Goal: Task Accomplishment & Management: Manage account settings

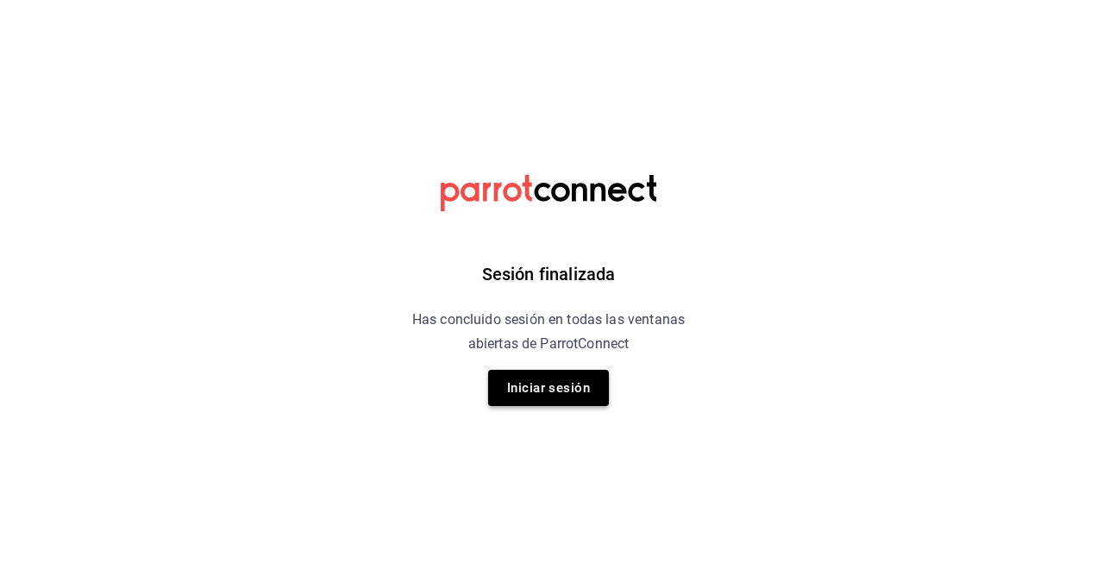
click at [548, 402] on button "Iniciar sesión" at bounding box center [548, 388] width 121 height 36
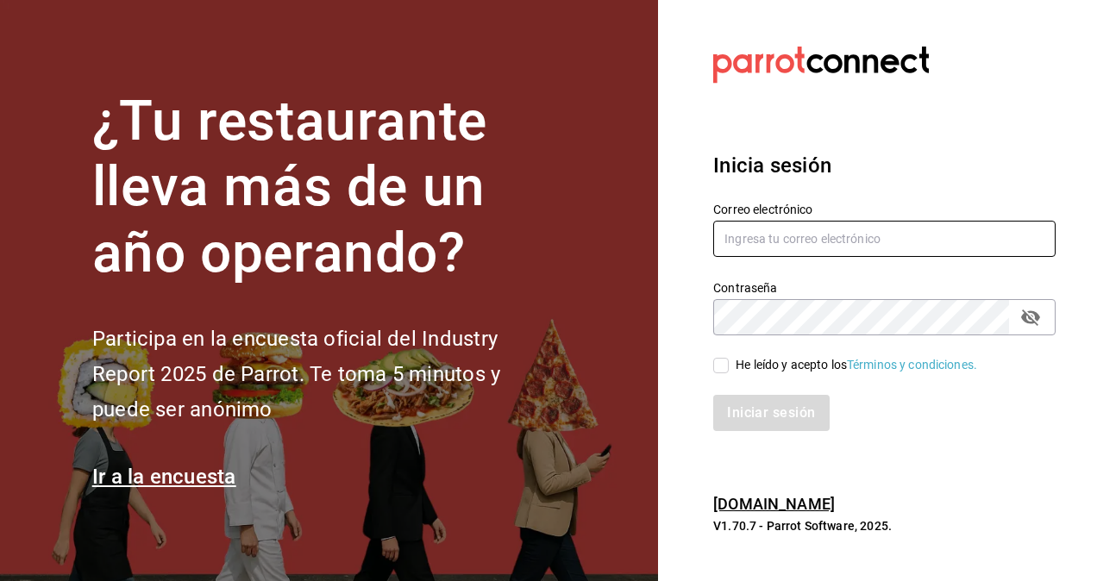
type input "[PERSON_NAME][EMAIL_ADDRESS][PERSON_NAME][DOMAIN_NAME]"
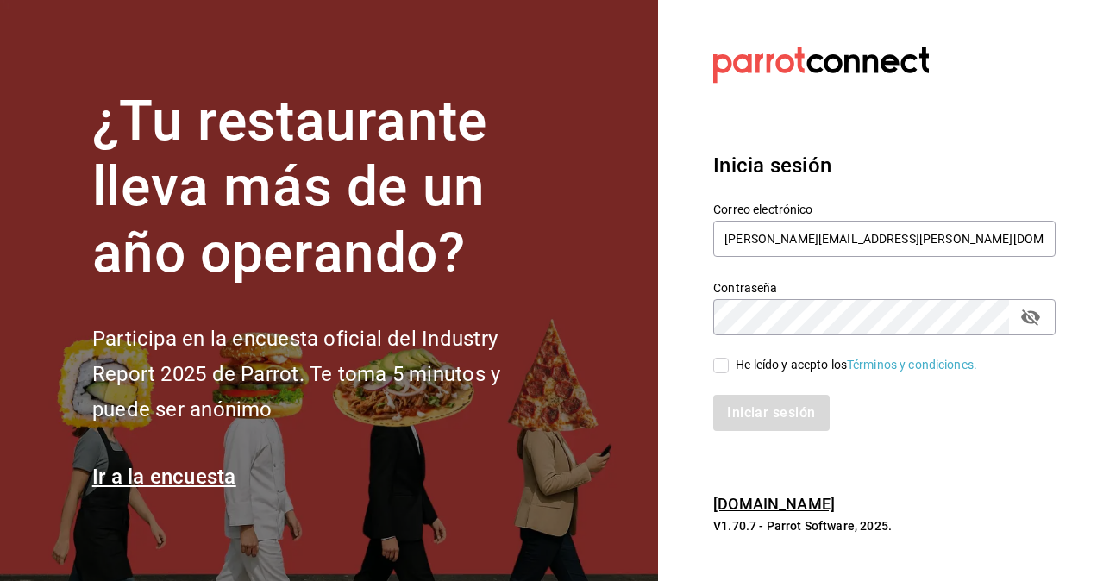
click at [732, 376] on div "Iniciar sesión" at bounding box center [874, 402] width 363 height 57
click at [726, 369] on input "He leído y acepto los Términos y condiciones." at bounding box center [721, 366] width 16 height 16
checkbox input "true"
click at [775, 406] on button "Iniciar sesión" at bounding box center [771, 413] width 117 height 36
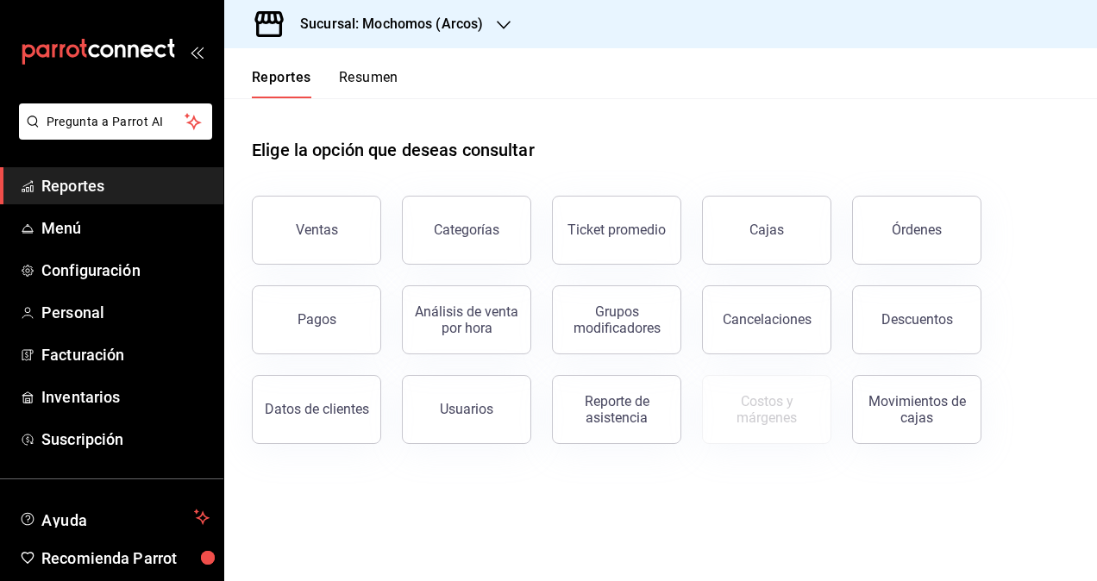
click at [478, 26] on h3 "Sucursal: Mochomos (Arcos)" at bounding box center [384, 24] width 197 height 21
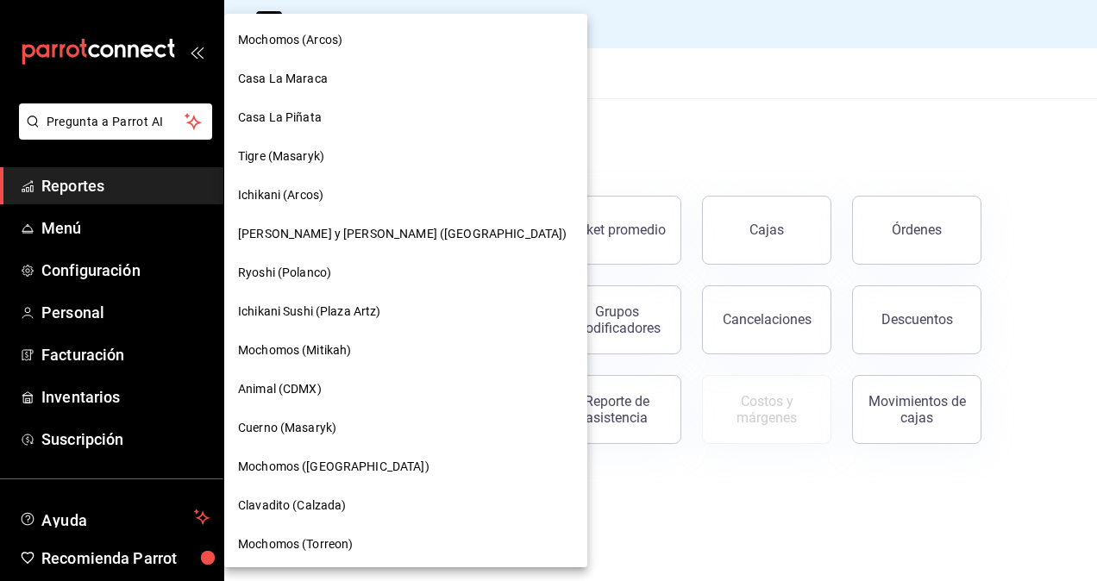
click at [316, 496] on div "Clavadito (Calzada)" at bounding box center [405, 505] width 363 height 39
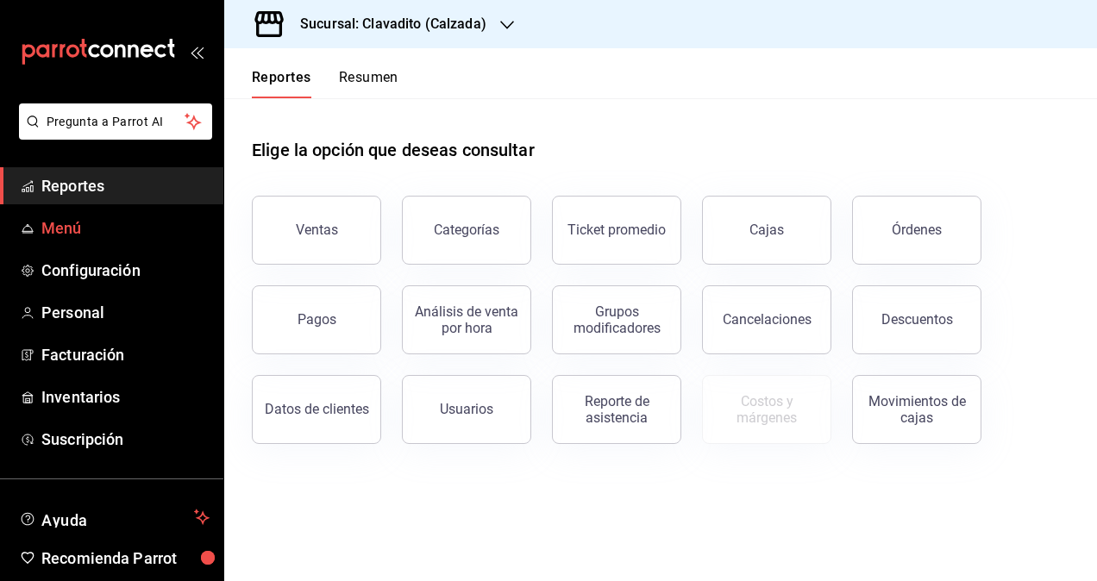
click at [83, 229] on span "Menú" at bounding box center [125, 228] width 168 height 23
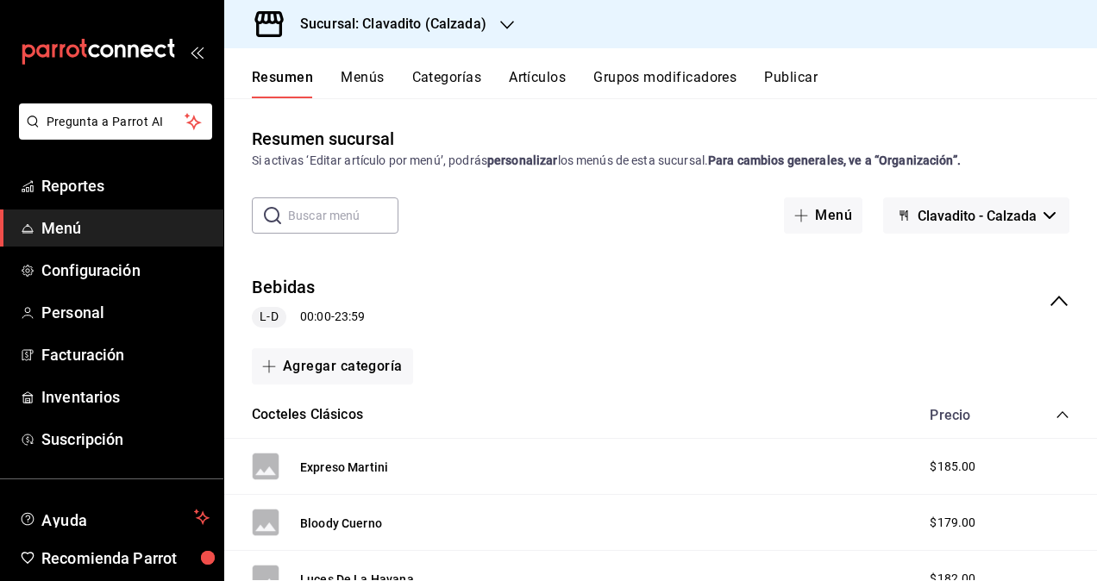
click at [528, 78] on button "Artículos" at bounding box center [537, 83] width 57 height 29
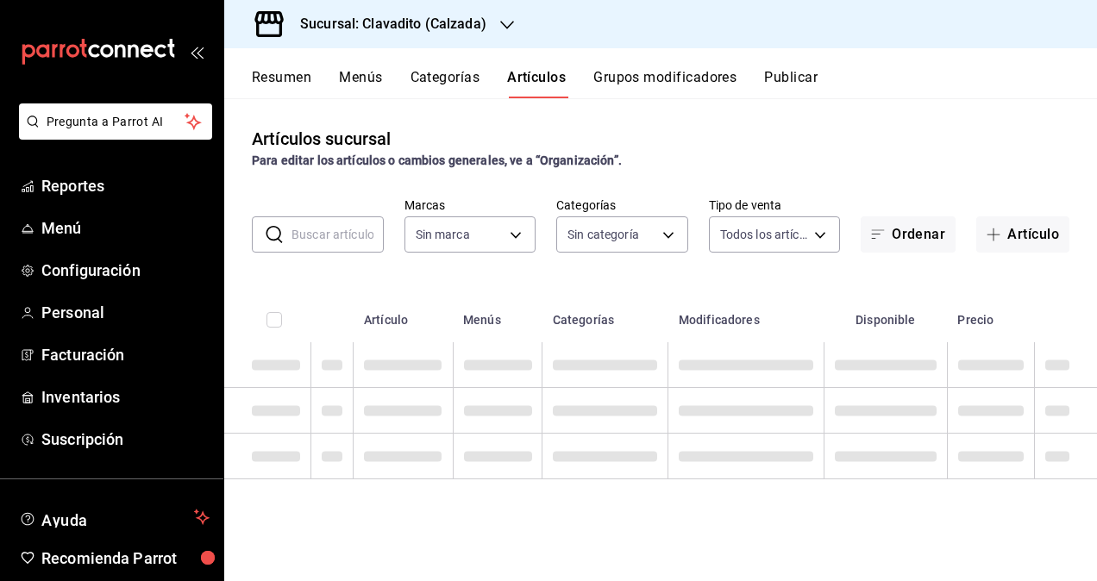
click at [343, 247] on input "text" at bounding box center [338, 234] width 92 height 35
type input "qu"
type input "7c6329b2-7c80-4d0a-92e1-359a60270725"
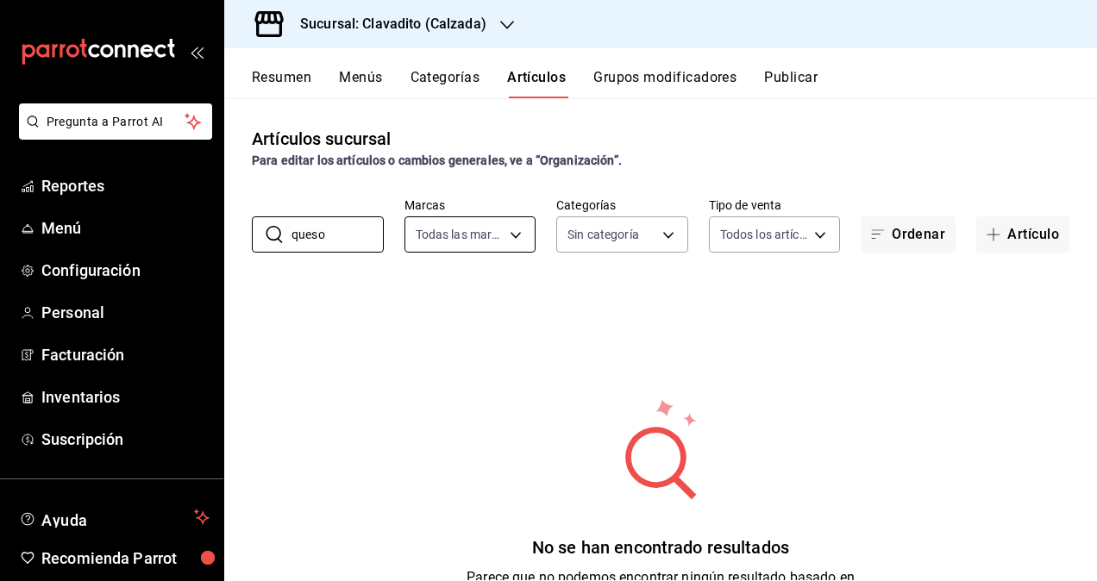
type input "queso"
click at [490, 235] on body "Pregunta a Parrot AI Reportes Menú Configuración Personal Facturación Inventari…" at bounding box center [548, 290] width 1097 height 581
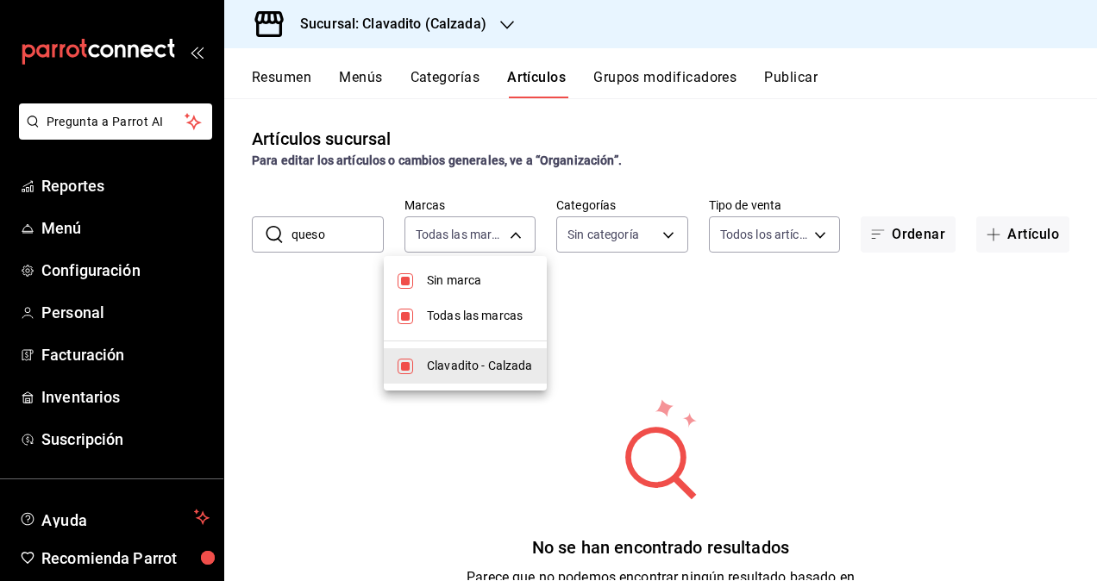
click at [607, 228] on div at bounding box center [548, 290] width 1097 height 581
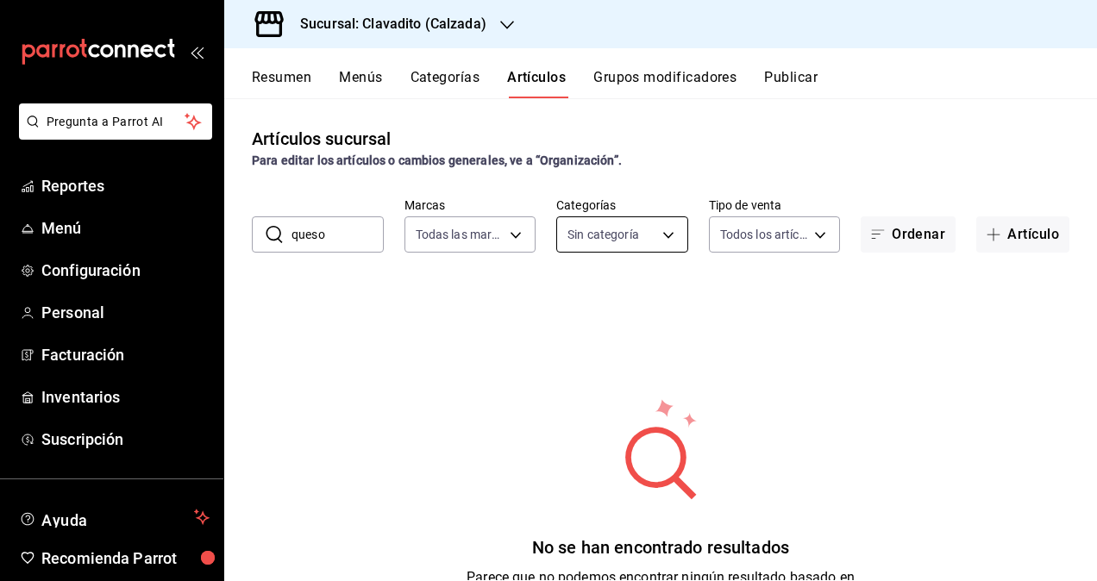
click at [599, 240] on body "Pregunta a Parrot AI Reportes Menú Configuración Personal Facturación Inventari…" at bounding box center [548, 290] width 1097 height 581
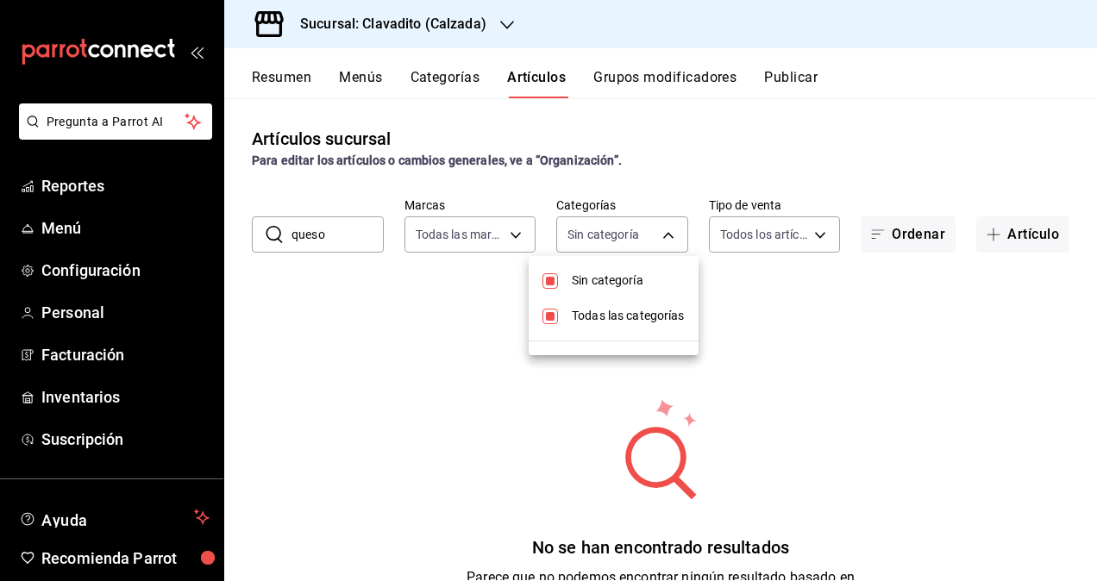
click at [778, 223] on div at bounding box center [548, 290] width 1097 height 581
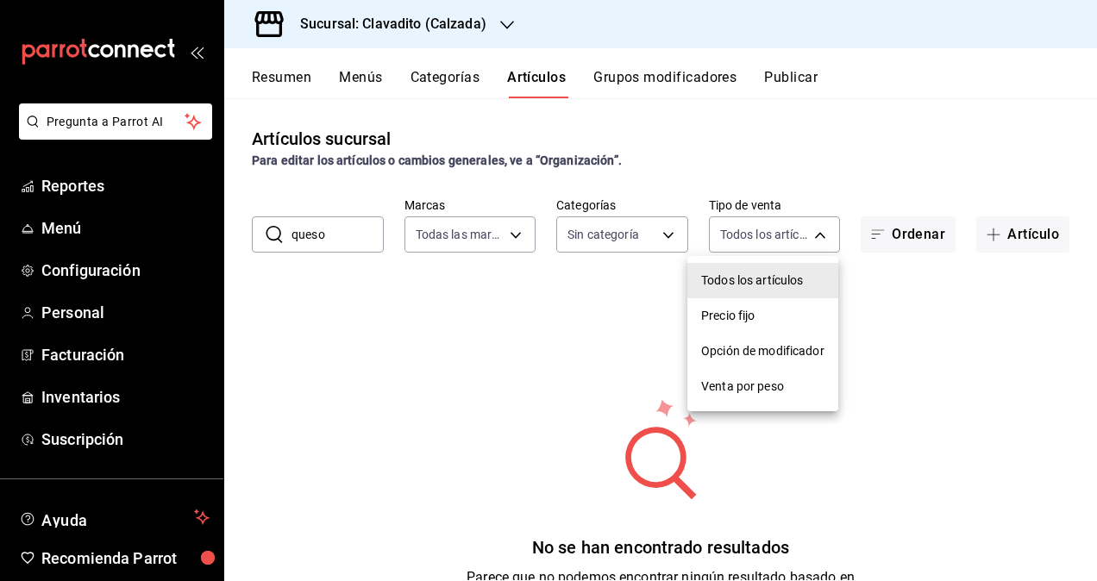
click at [778, 223] on body "Pregunta a Parrot AI Reportes Menú Configuración Personal Facturación Inventari…" at bounding box center [548, 290] width 1097 height 581
click at [618, 233] on div at bounding box center [548, 290] width 1097 height 581
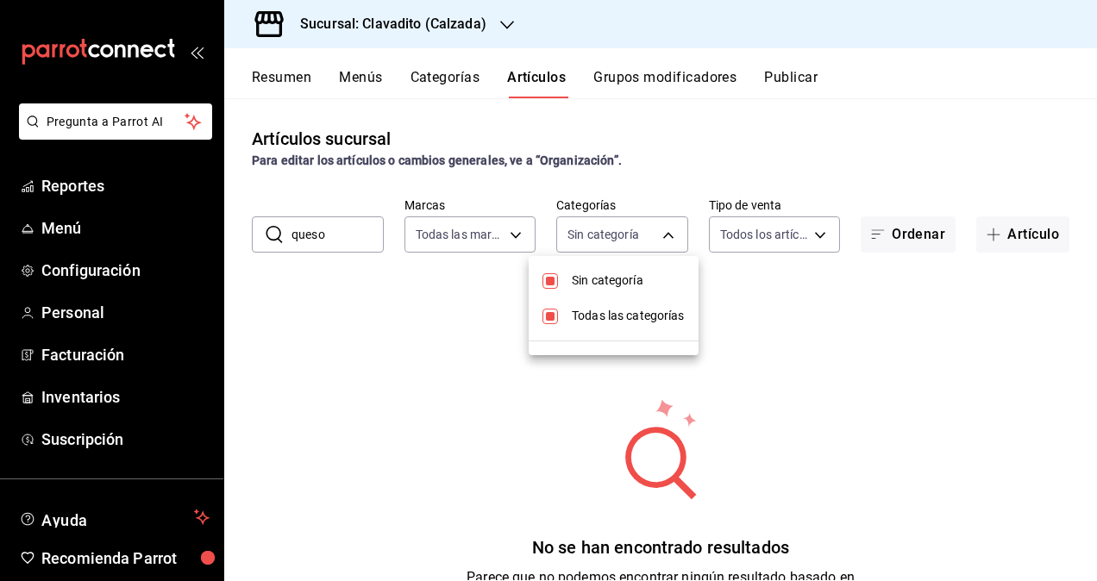
click at [618, 233] on body "Pregunta a Parrot AI Reportes Menú Configuración Personal Facturación Inventari…" at bounding box center [548, 290] width 1097 height 581
click at [593, 273] on span "Sin categoría" at bounding box center [628, 281] width 113 height 18
checkbox input "true"
click at [499, 249] on div at bounding box center [548, 290] width 1097 height 581
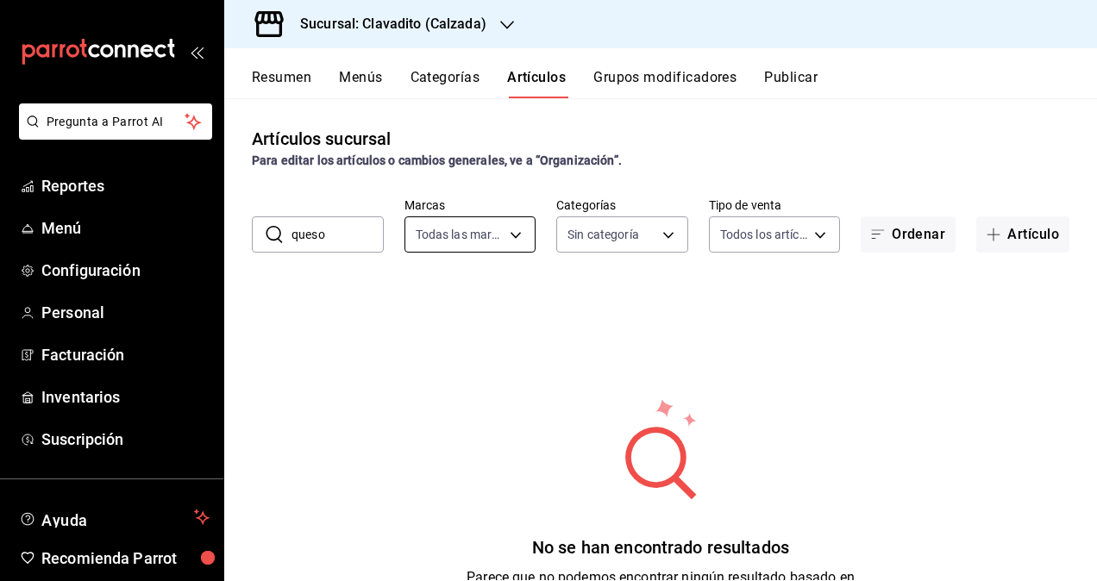
click at [495, 238] on body "Pregunta a Parrot AI Reportes Menú Configuración Personal Facturación Inventari…" at bounding box center [548, 290] width 1097 height 581
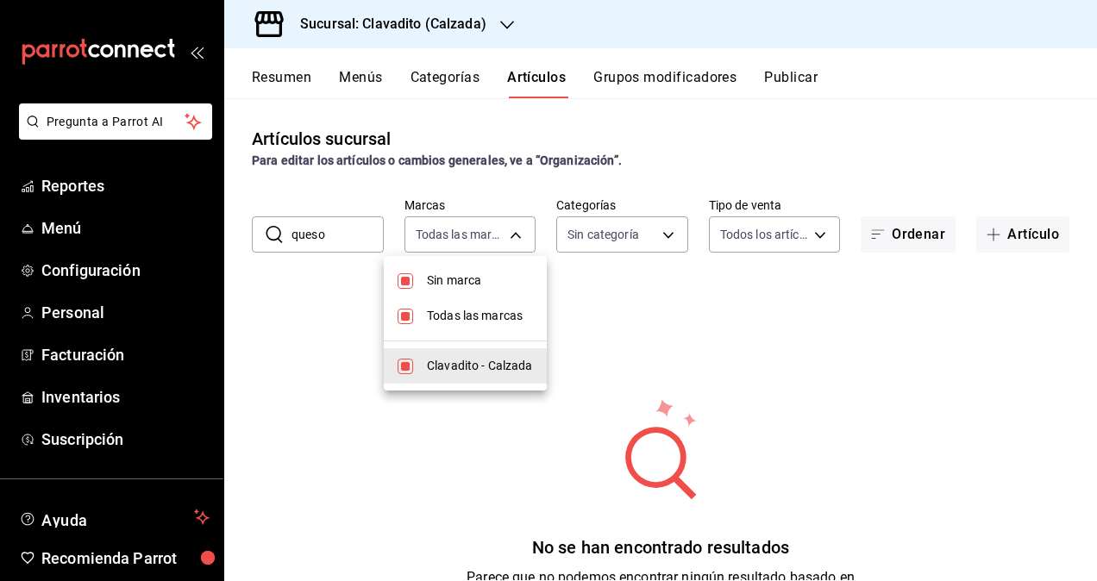
click at [766, 336] on div at bounding box center [548, 290] width 1097 height 581
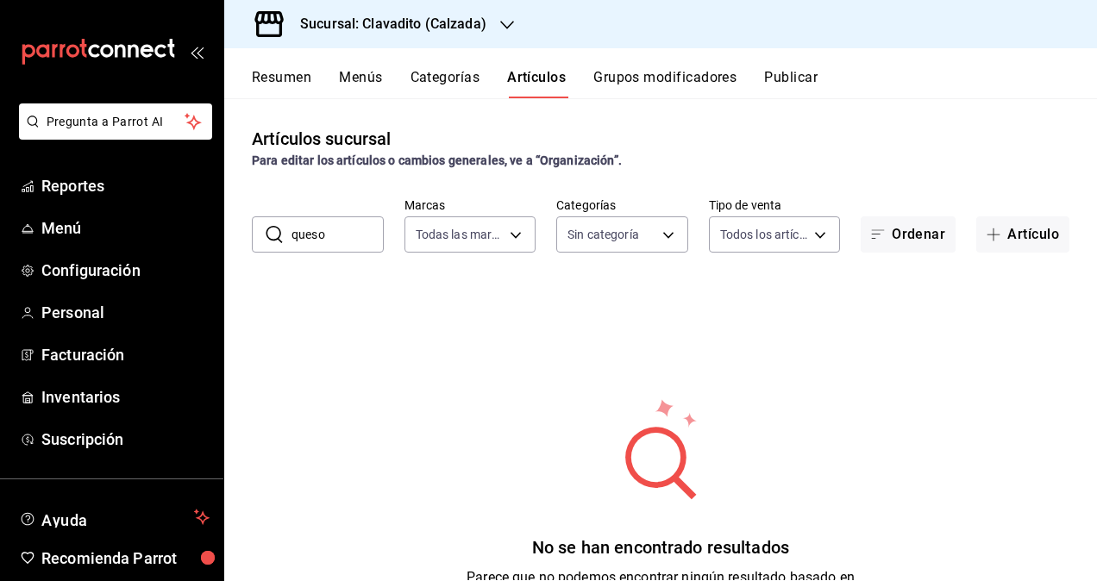
click at [415, 5] on div "Sucursal: Clavadito (Calzada)" at bounding box center [379, 24] width 283 height 48
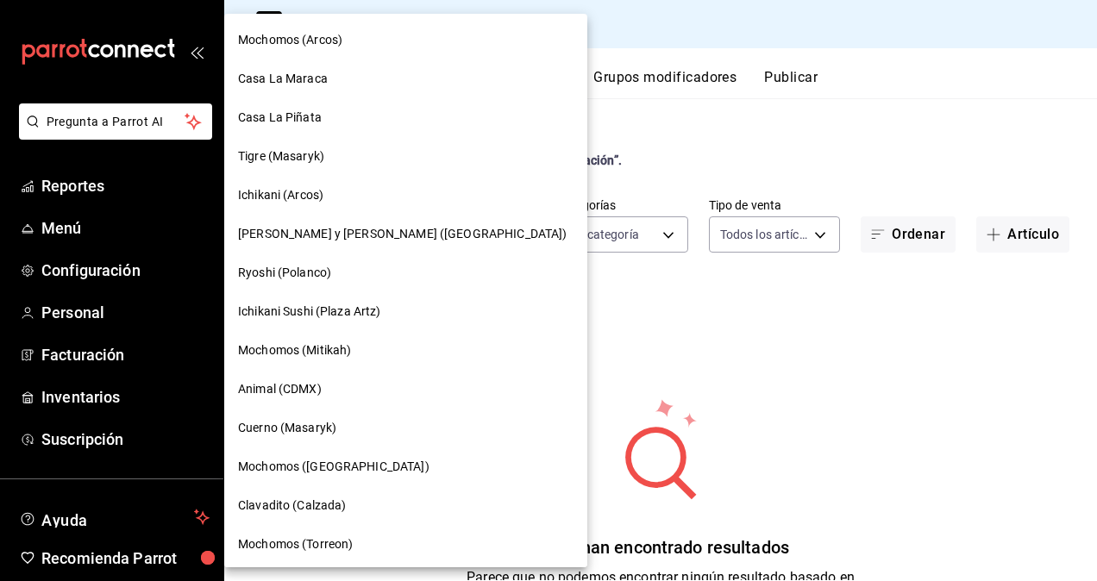
click at [295, 428] on span "Cuerno (Masaryk)" at bounding box center [287, 428] width 98 height 18
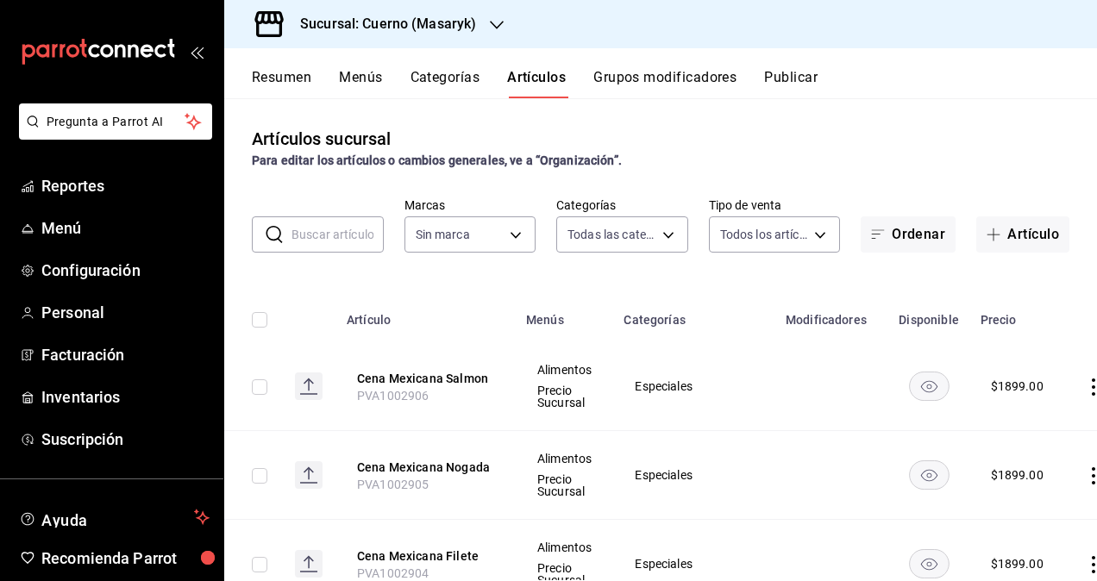
type input "c67b51a2-384c-483e-a5be-40afd3eac247,ec1a4520-4a99-4810-921e-4abf40ebc8c6,cd2d5…"
type input "4ea0d660-02b3-4785-bb88-48b5ef6e196c"
click at [323, 235] on input "text" at bounding box center [338, 234] width 92 height 35
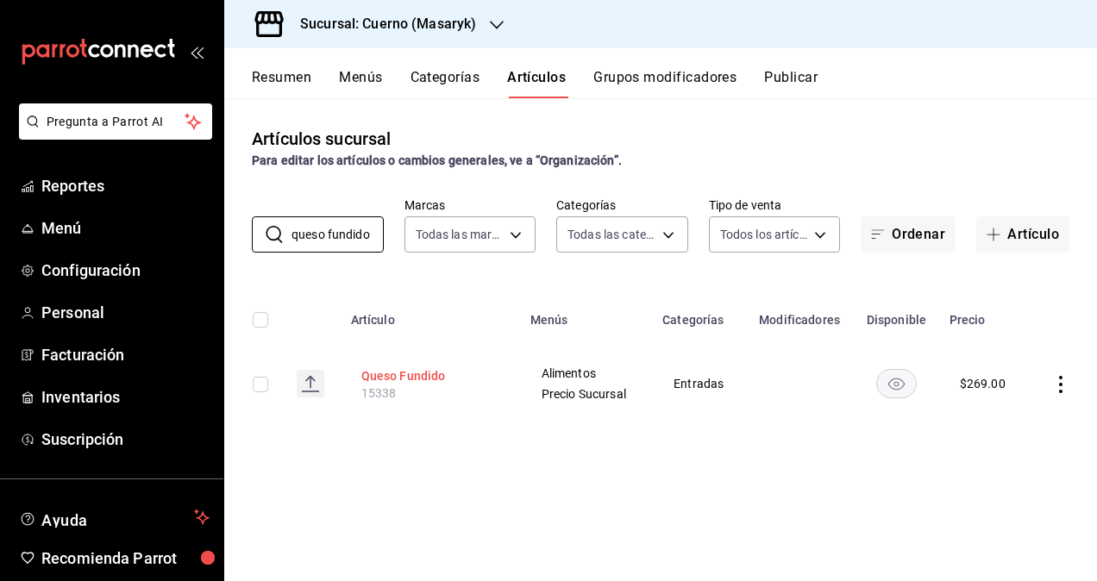
type input "queso fundido"
click at [399, 373] on button "Queso Fundido" at bounding box center [430, 375] width 138 height 17
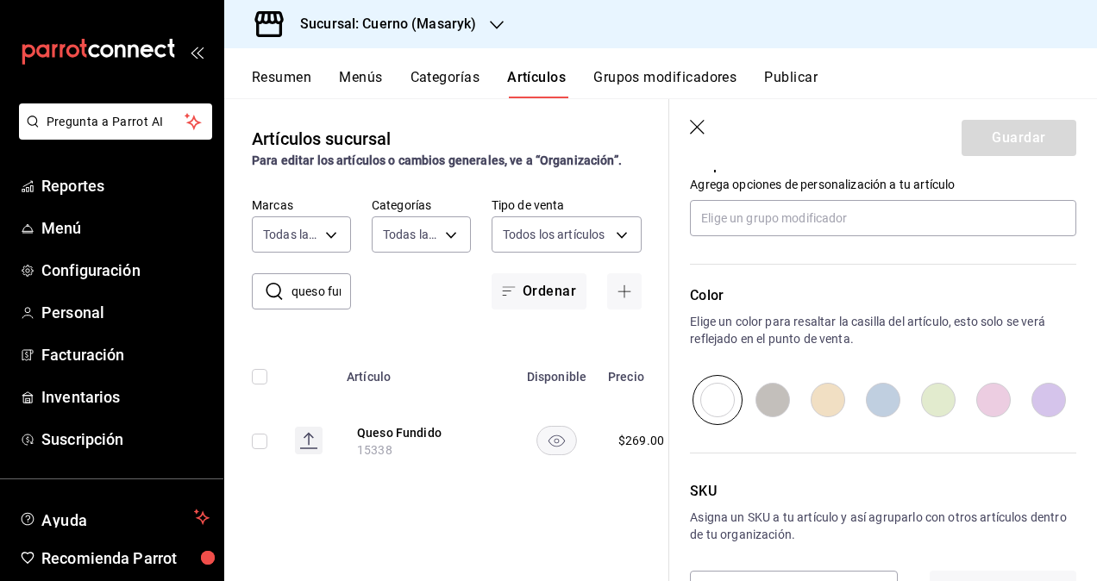
scroll to position [853, 0]
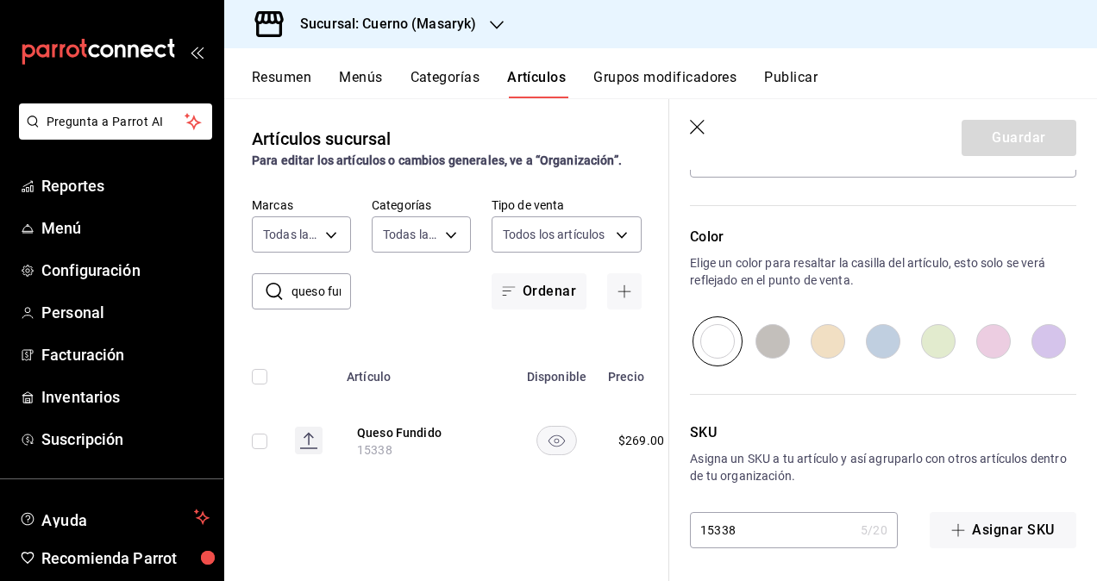
click at [738, 535] on input "15338" at bounding box center [772, 530] width 164 height 35
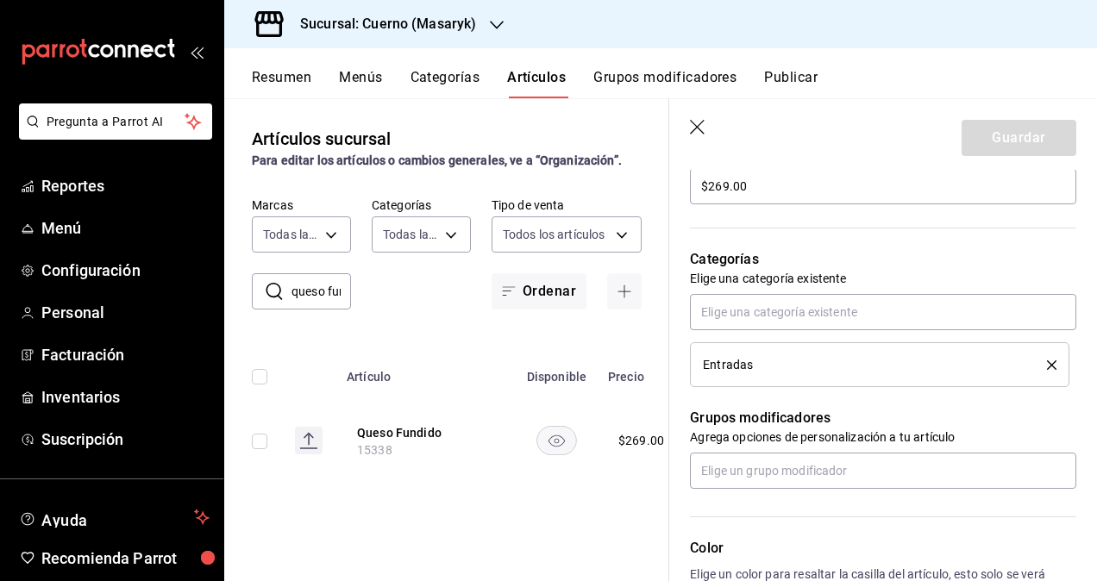
scroll to position [508, 0]
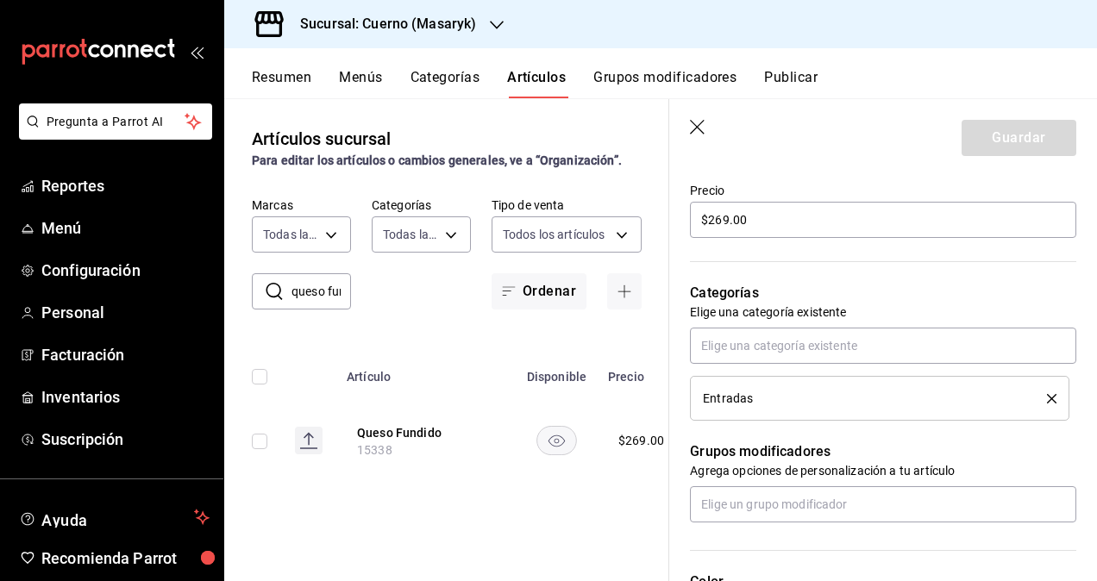
click at [696, 119] on header "Guardar" at bounding box center [883, 134] width 428 height 71
click at [639, 109] on div "Artículos sucursal Para editar los artículos o cambios generales, ve a “Organiz…" at bounding box center [446, 339] width 445 height 482
click at [692, 126] on icon "button" at bounding box center [698, 128] width 17 height 17
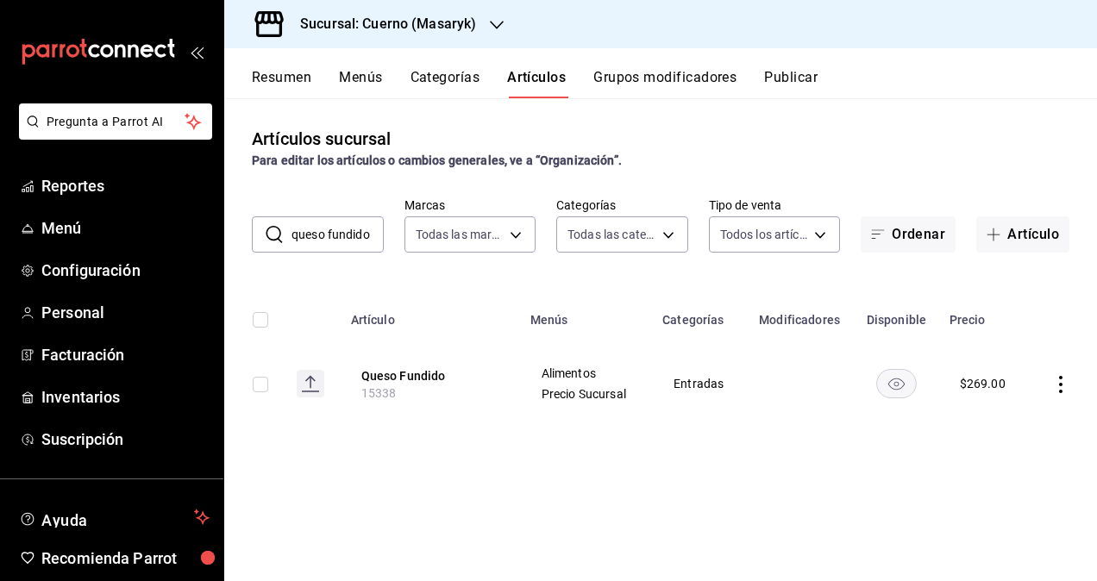
click at [374, 395] on span "15338" at bounding box center [378, 393] width 35 height 14
copy span "15338"
click at [432, 16] on h3 "Sucursal: Cuerno (Masaryk)" at bounding box center [381, 24] width 190 height 21
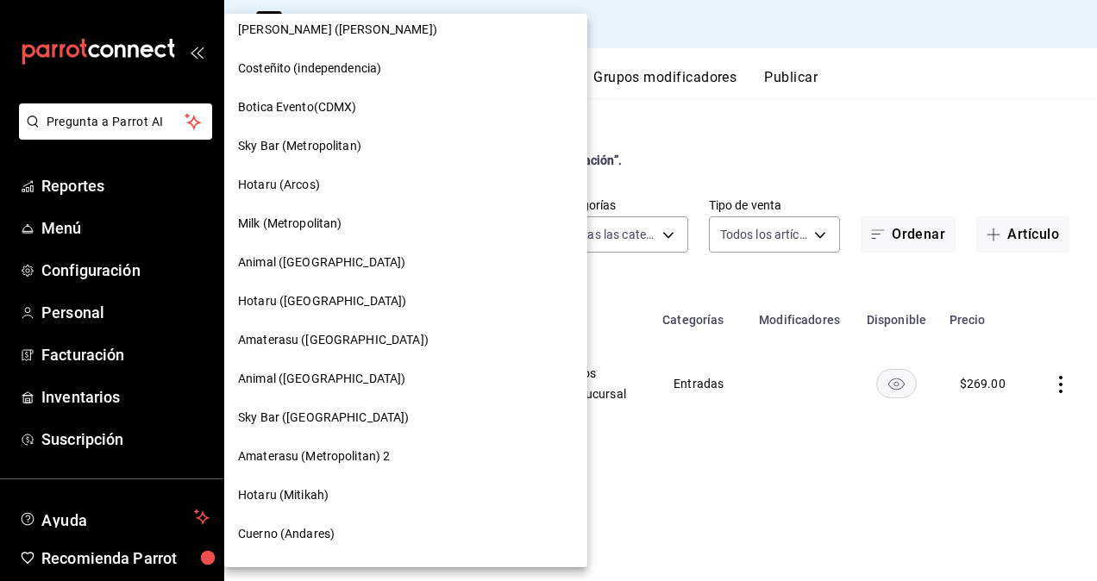
scroll to position [1362, 0]
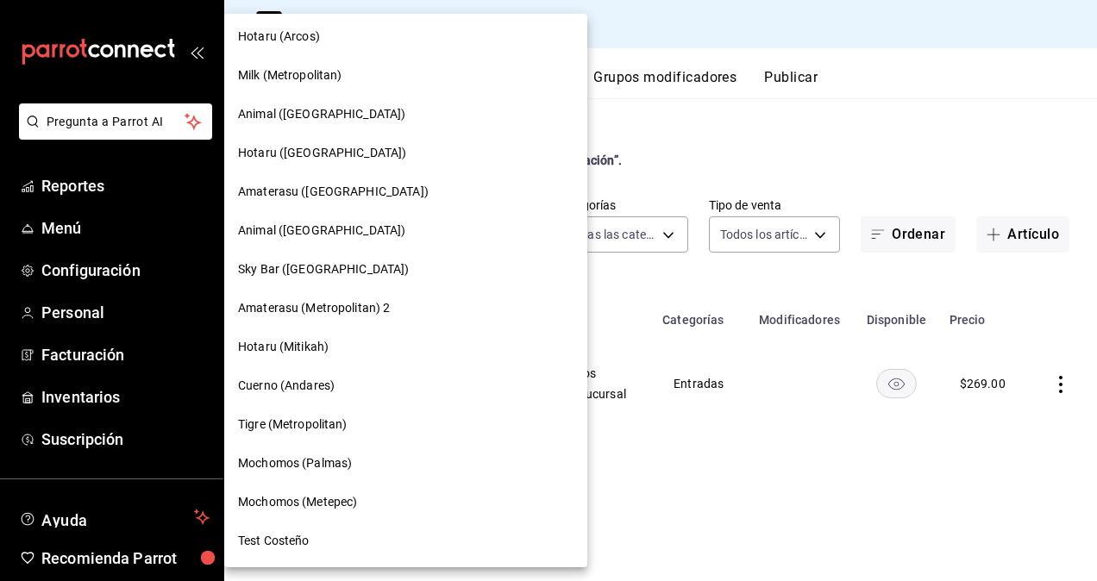
click at [342, 494] on span "Mochomos (Metepec)" at bounding box center [297, 502] width 119 height 18
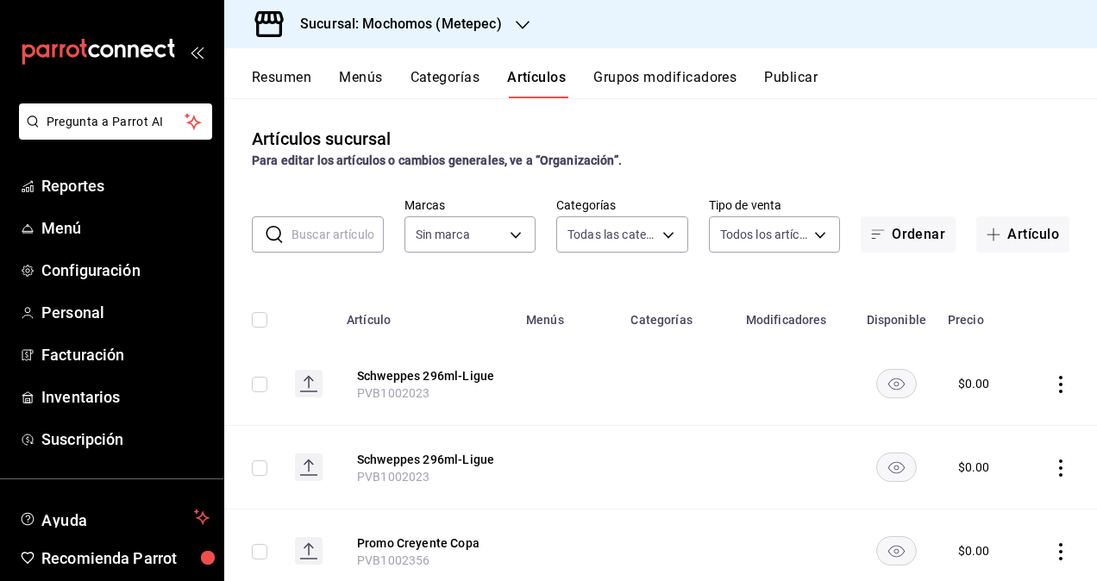
type input "c9cbc288-c827-488d-81f5-370afefb1912,46081463-7037-4dd2-a9ab-e56ff6a8fa7c,bf958…"
type input "2365f74e-aa6b-4392-bdf2-72765591bddf"
click at [342, 241] on input "text" at bounding box center [338, 234] width 92 height 35
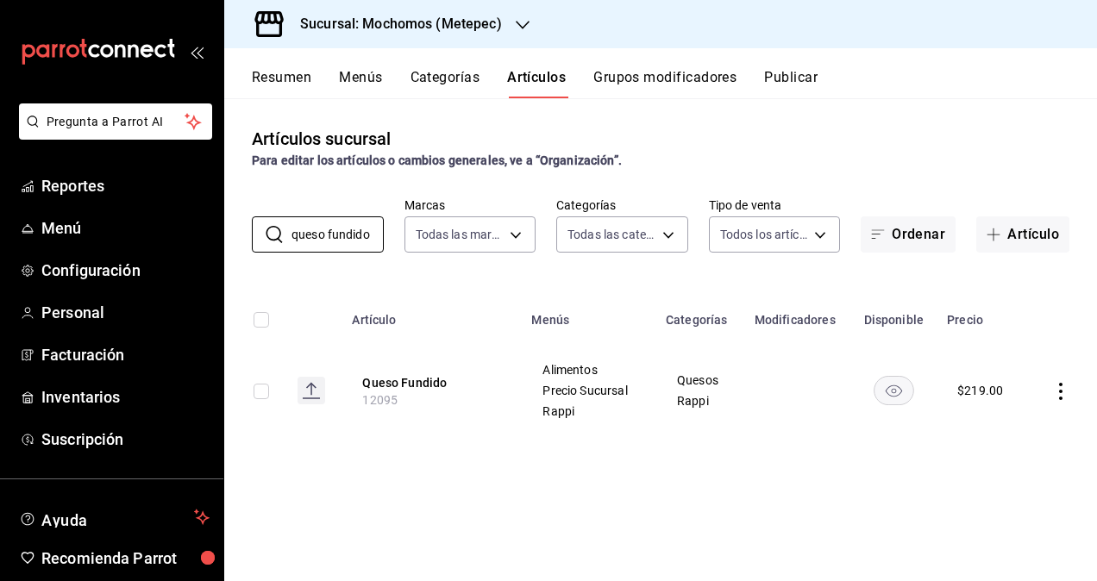
type input "queso fundido"
click at [314, 455] on div "Artículos sucursal Para editar los artículos o cambios generales, ve a “Organiz…" at bounding box center [660, 339] width 873 height 482
click at [380, 400] on span "12095" at bounding box center [379, 400] width 35 height 14
copy span "12095"
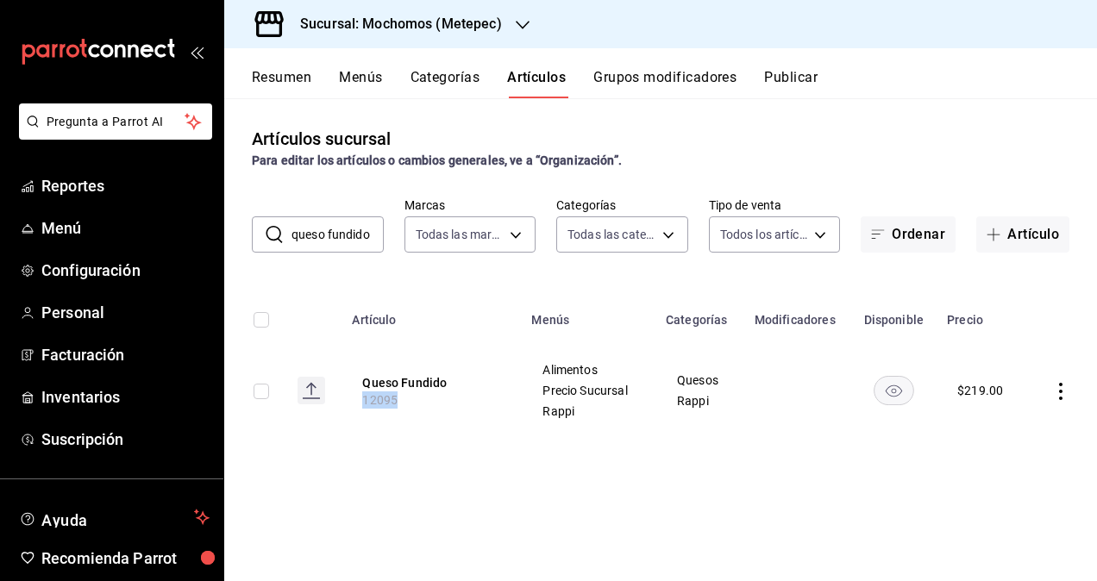
click at [381, 407] on th "Queso Fundido 12095" at bounding box center [431, 390] width 179 height 97
click at [380, 397] on span "12095" at bounding box center [379, 400] width 35 height 14
copy span "12095"
click at [387, 21] on h3 "Sucursal: Mochomos (Metepec)" at bounding box center [394, 24] width 216 height 21
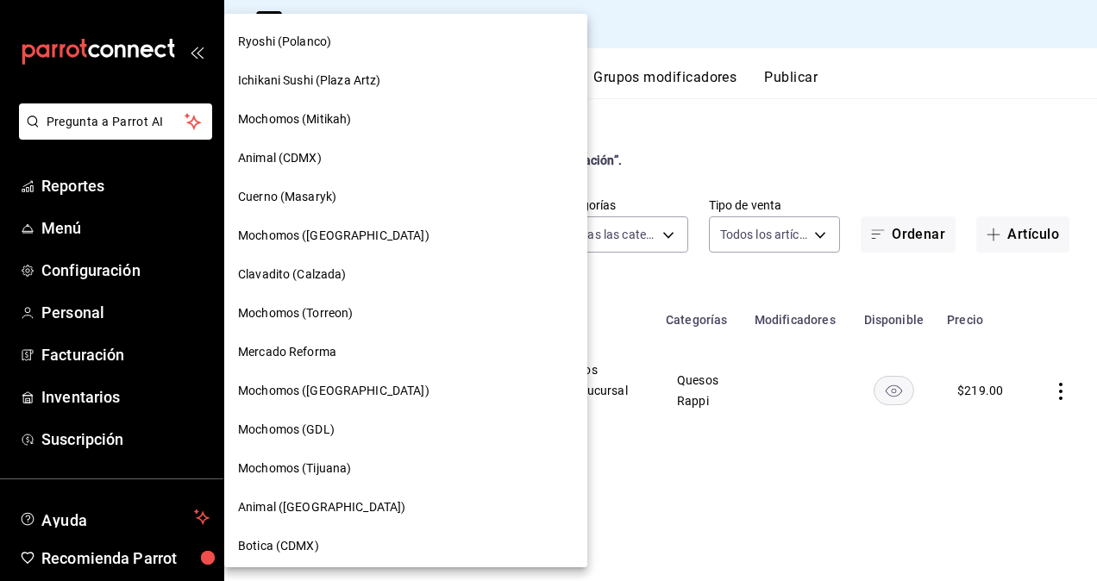
scroll to position [259, 0]
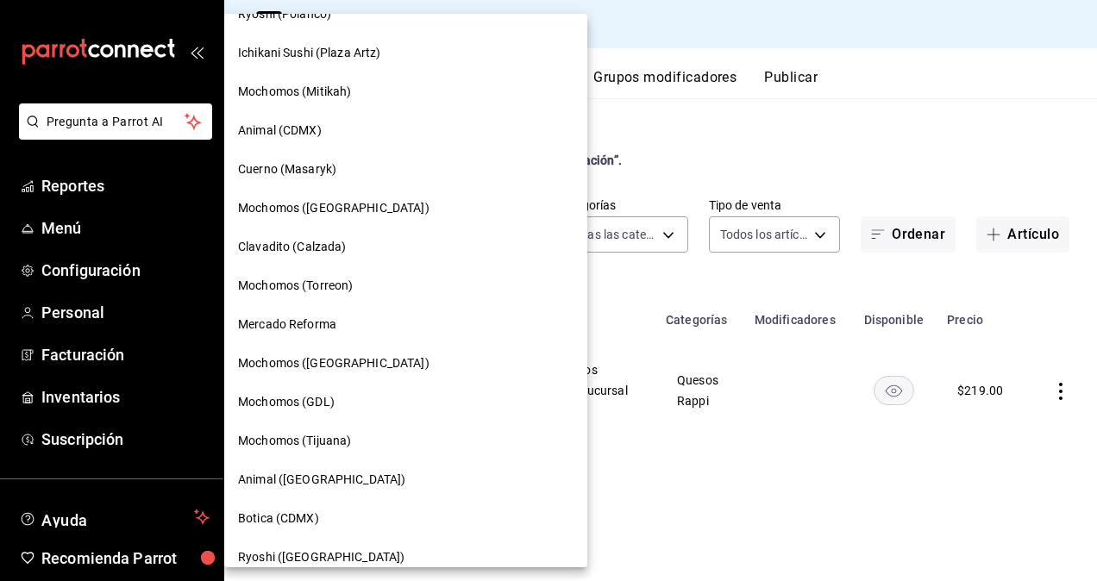
click at [340, 436] on span "Mochomos (Tijuana)" at bounding box center [294, 441] width 113 height 18
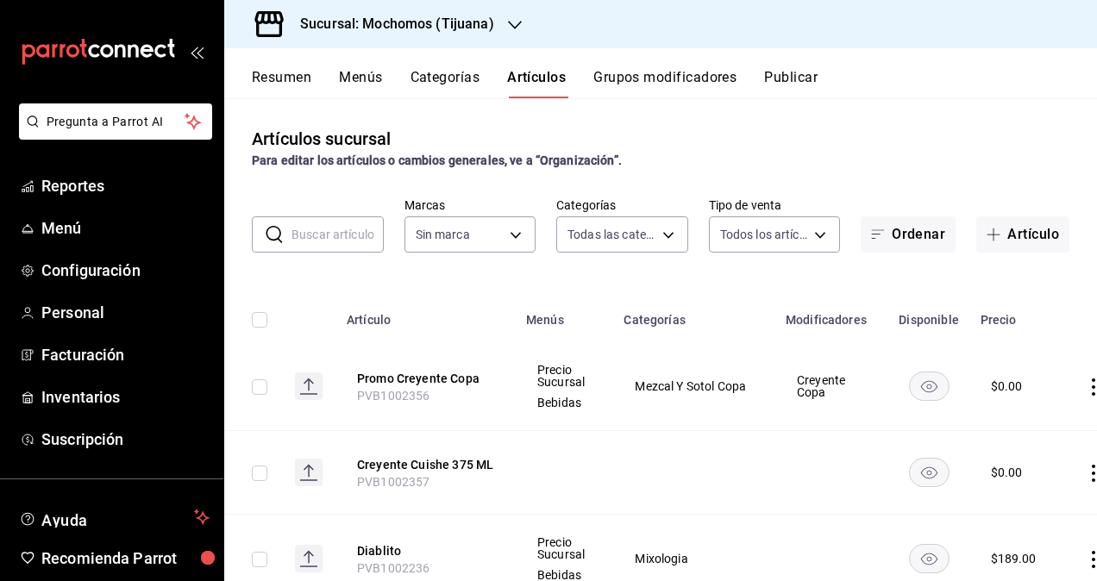
type input "d01c1a80-0c2c-4bb7-96a3-2750fe7e1a71,a374eb17-8ac6-42e7-8227-74a2ddfc174f,358d4…"
type input "c300ab0f-4e96-434a-ab79-9fec8b673c9f"
click at [327, 222] on input "text" at bounding box center [338, 234] width 92 height 35
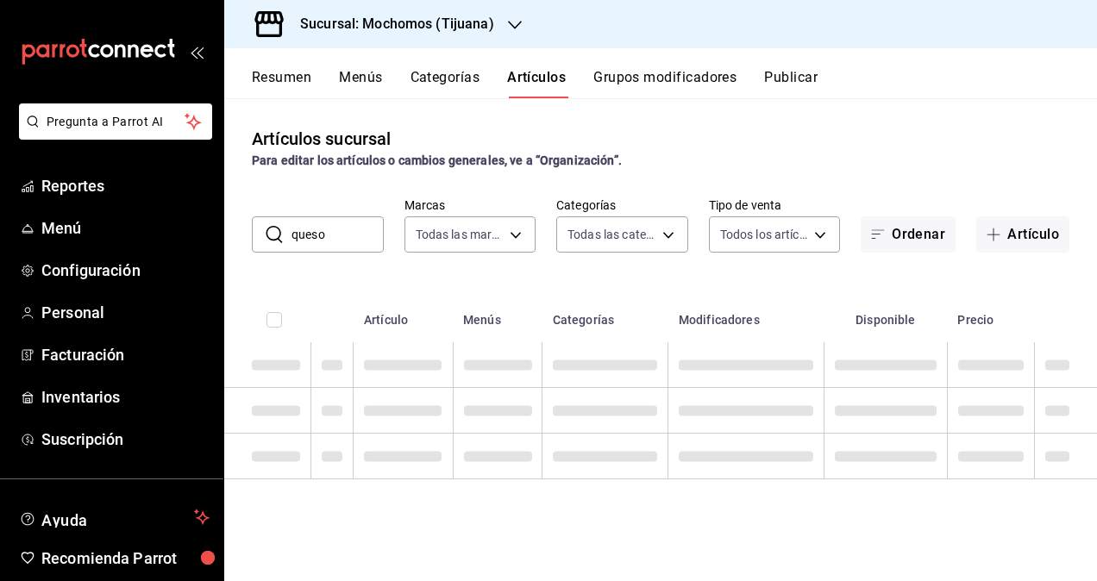
type input "queso fundido"
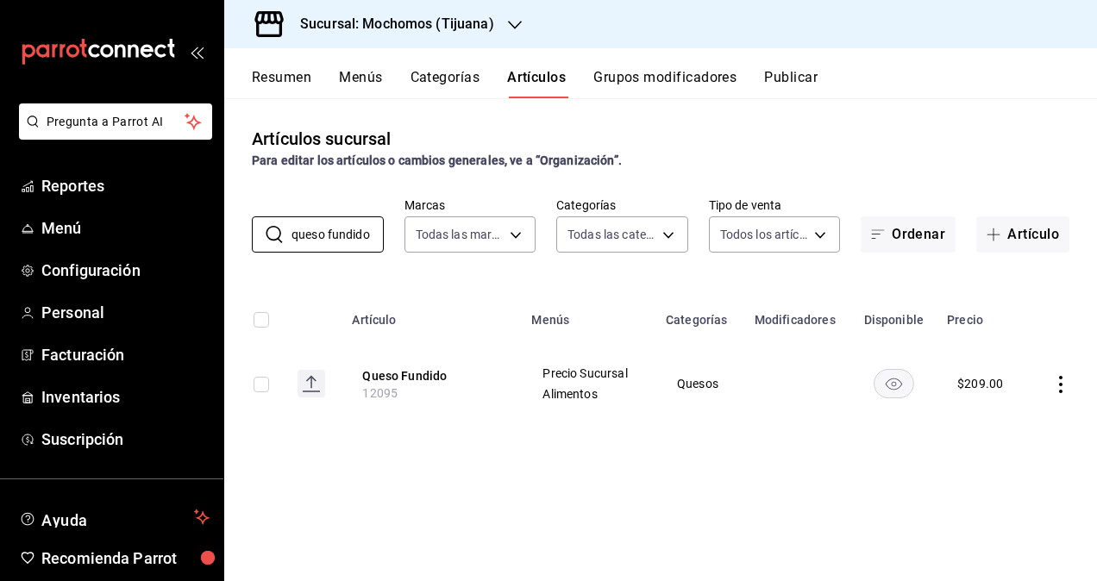
click at [383, 389] on span "12095" at bounding box center [379, 393] width 35 height 14
copy span "12095"
click at [478, 26] on h3 "Sucursal: Mochomos (Tijuana)" at bounding box center [390, 24] width 208 height 21
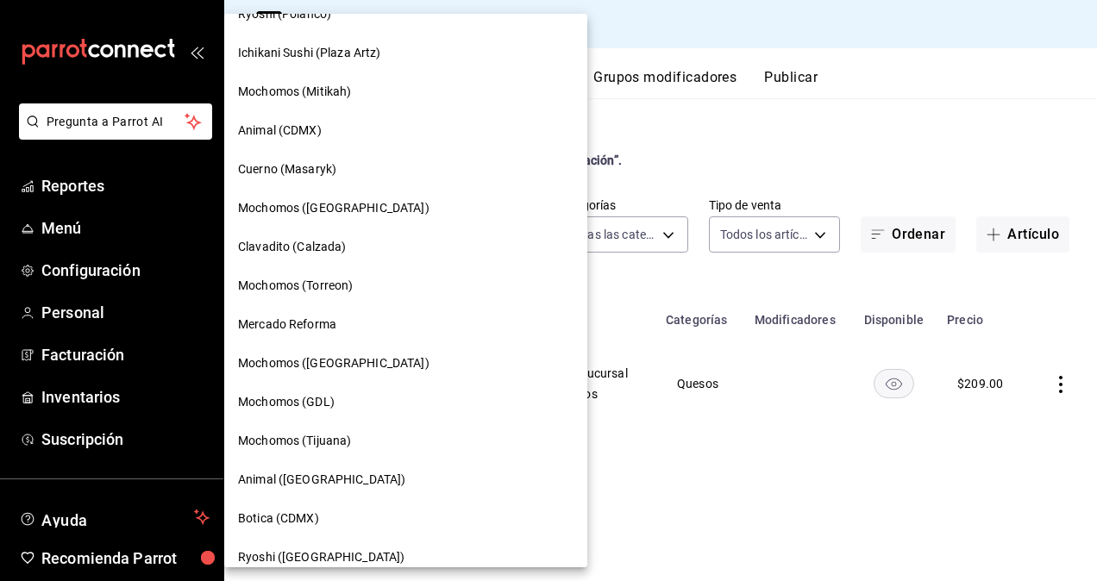
click at [298, 162] on span "Cuerno (Masaryk)" at bounding box center [287, 169] width 98 height 18
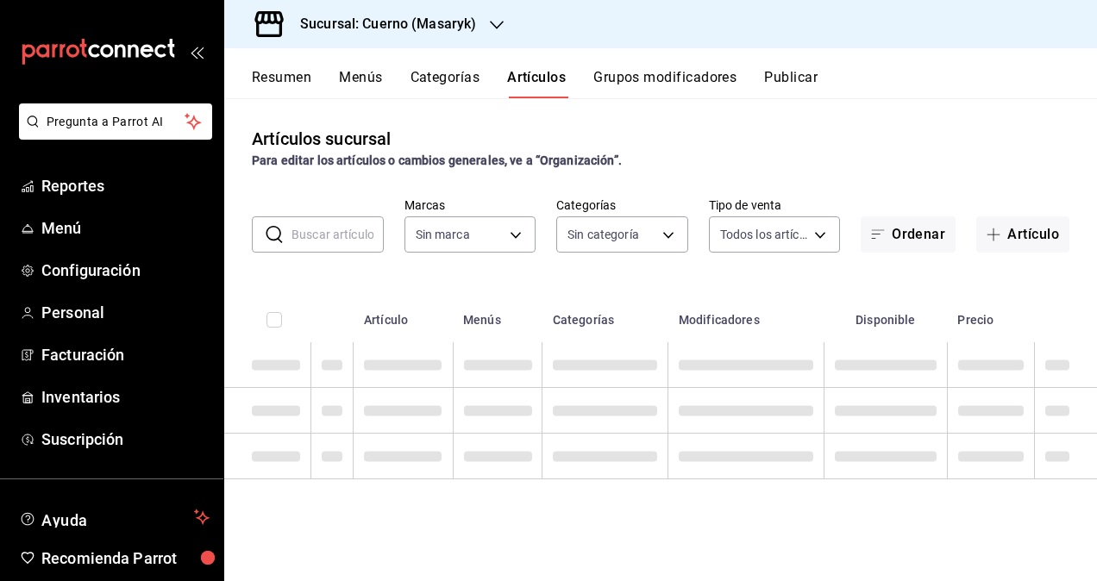
click at [337, 240] on input "text" at bounding box center [338, 234] width 92 height 35
type input "queso fundido"
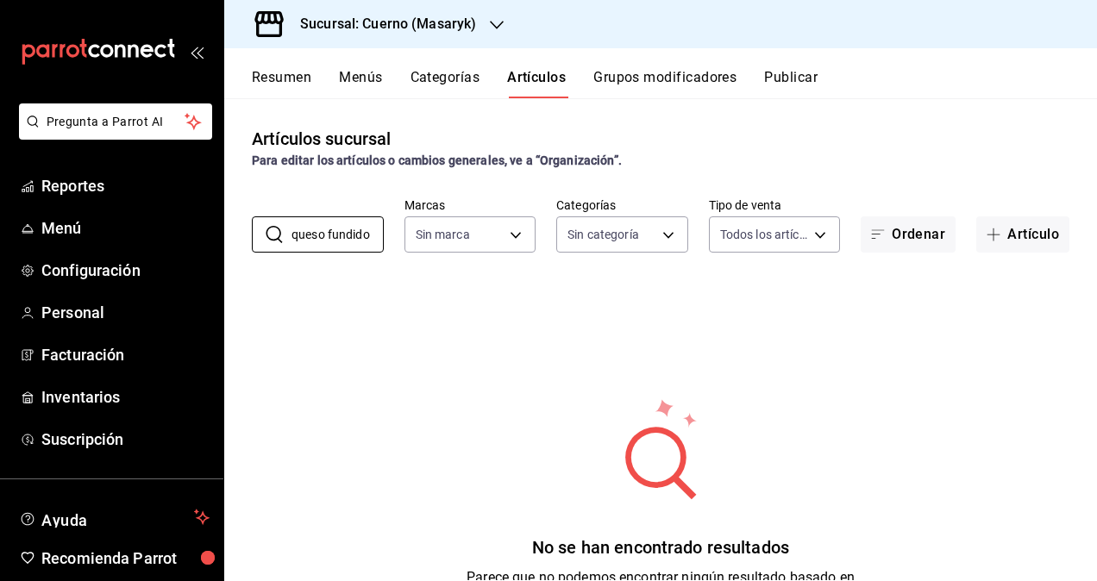
click at [415, 38] on div "Sucursal: Cuerno (Masaryk)" at bounding box center [374, 24] width 273 height 48
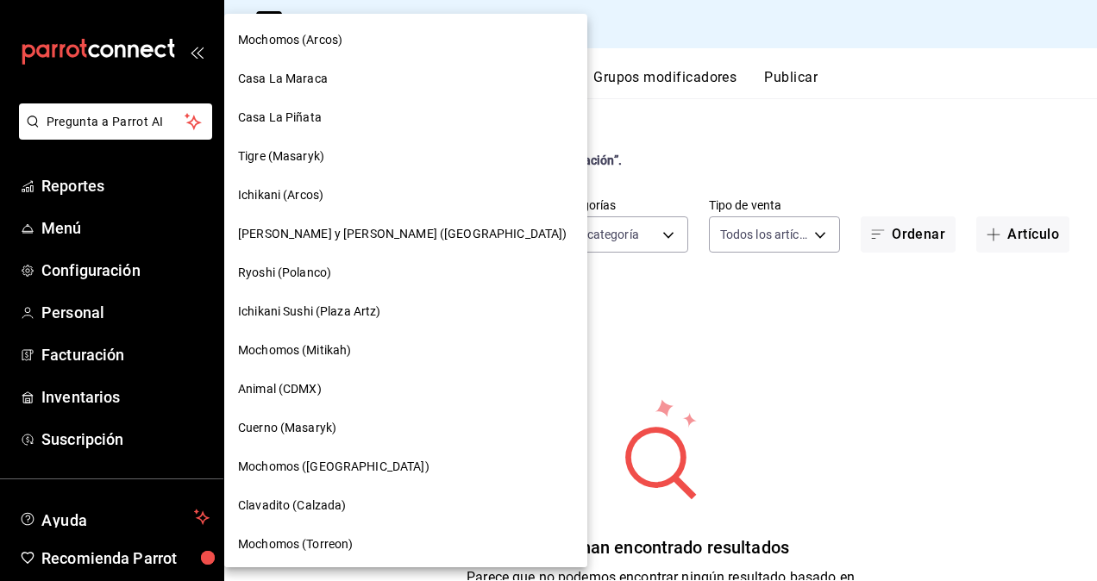
type input "4ea0d660-02b3-4785-bb88-48b5ef6e196c"
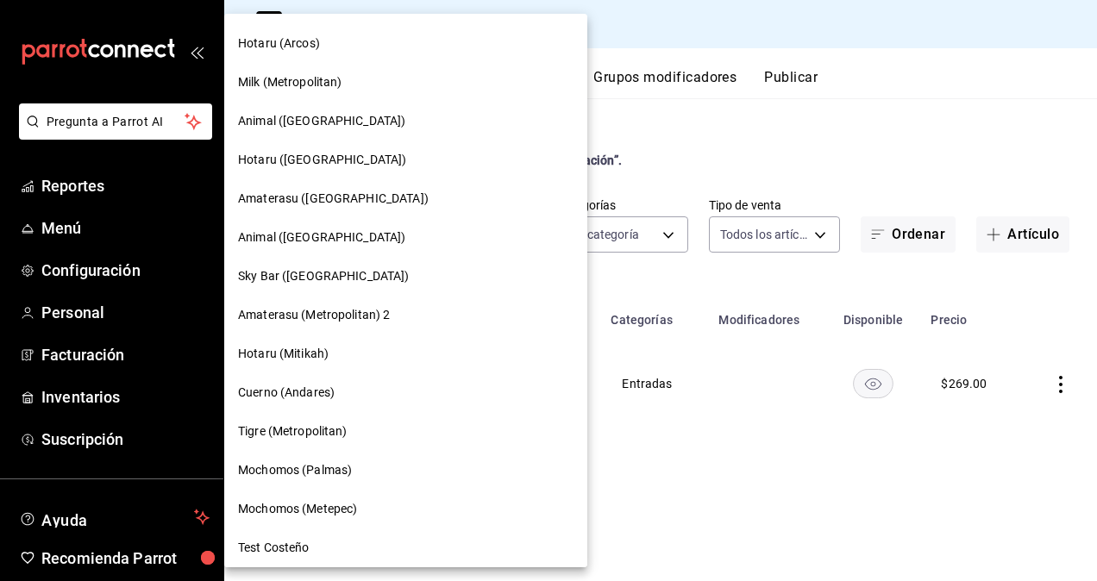
scroll to position [1362, 0]
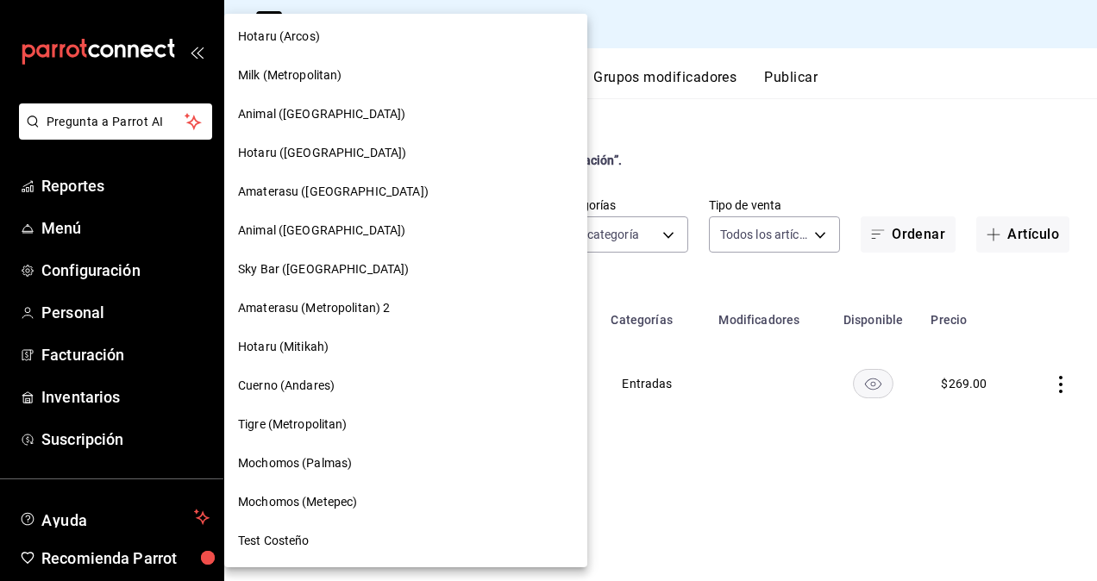
click at [302, 233] on span "Animal ([GEOGRAPHIC_DATA])" at bounding box center [321, 231] width 167 height 18
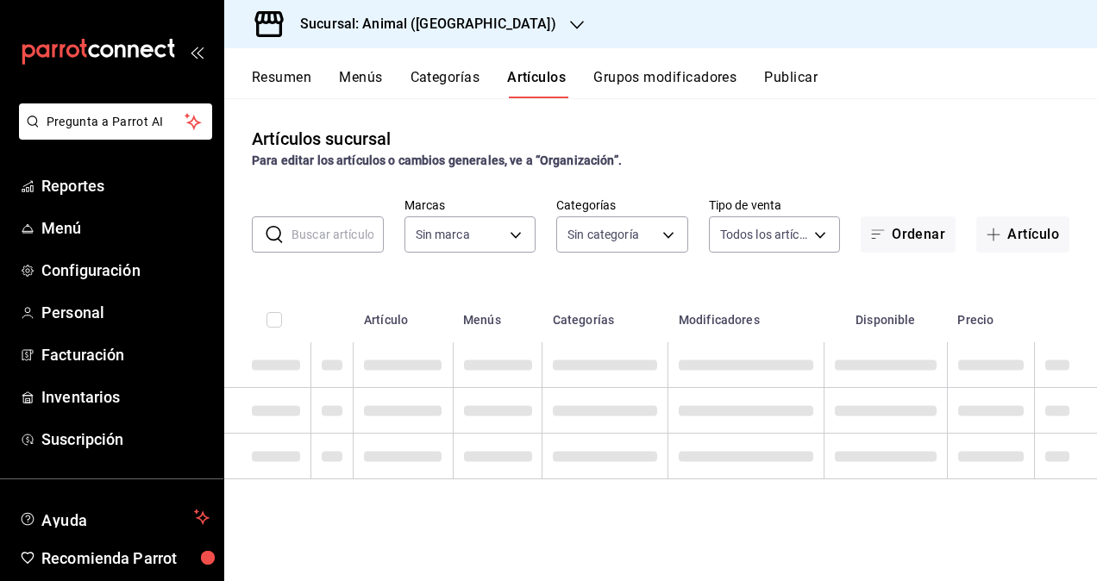
type input "696422f3-042f-4992-a796-20cec1d2addd,ab2f2cdd-2d2d-455a-bd59-969ed93fbee5,5744a…"
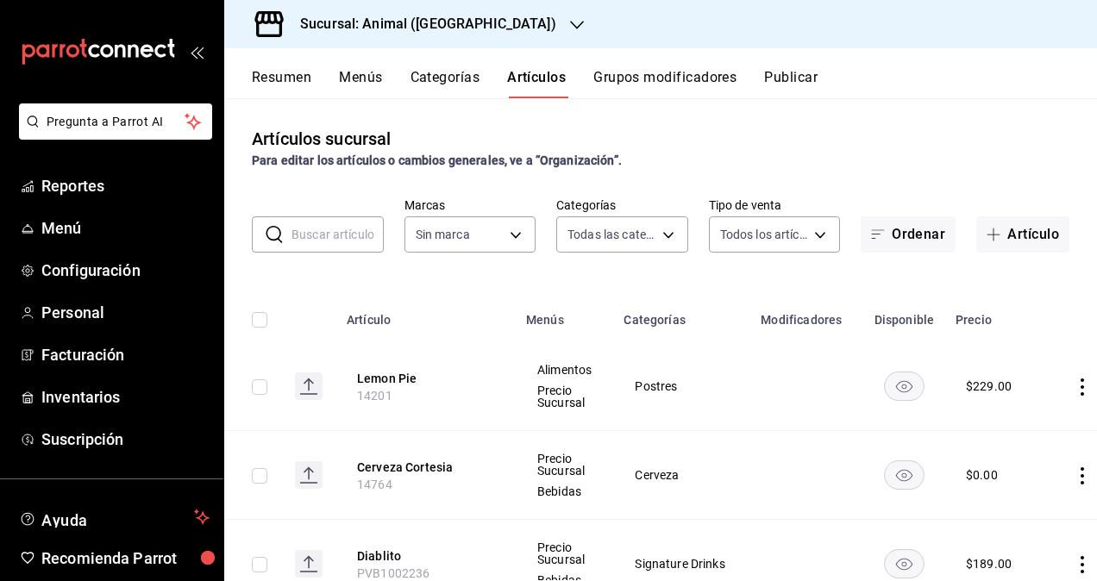
click at [330, 229] on input "text" at bounding box center [338, 234] width 92 height 35
type input "queso fundido"
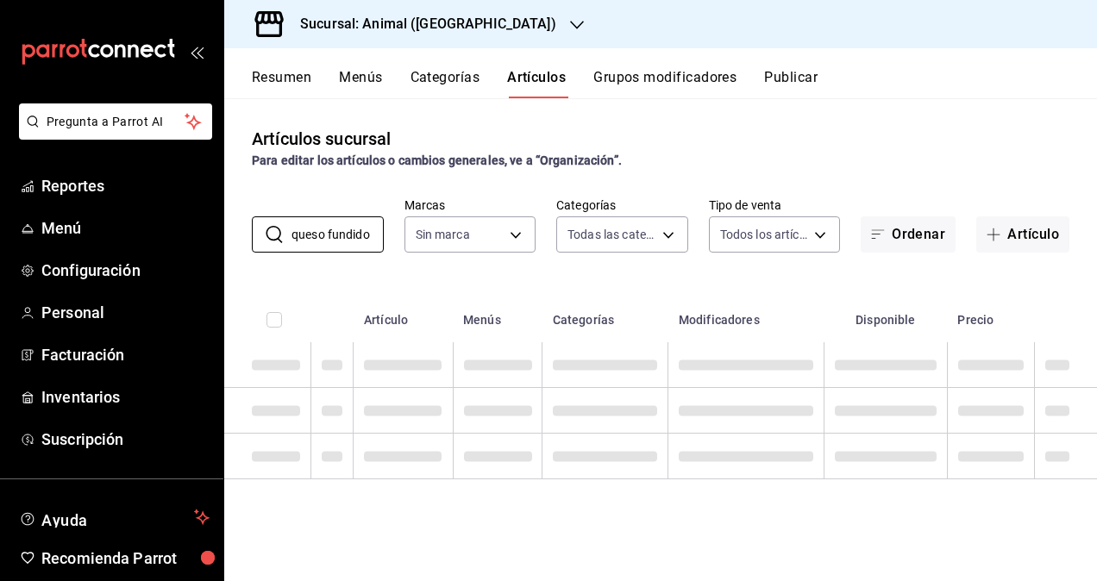
type input "96838179-8fbb-4073-aae3-1789726318c8"
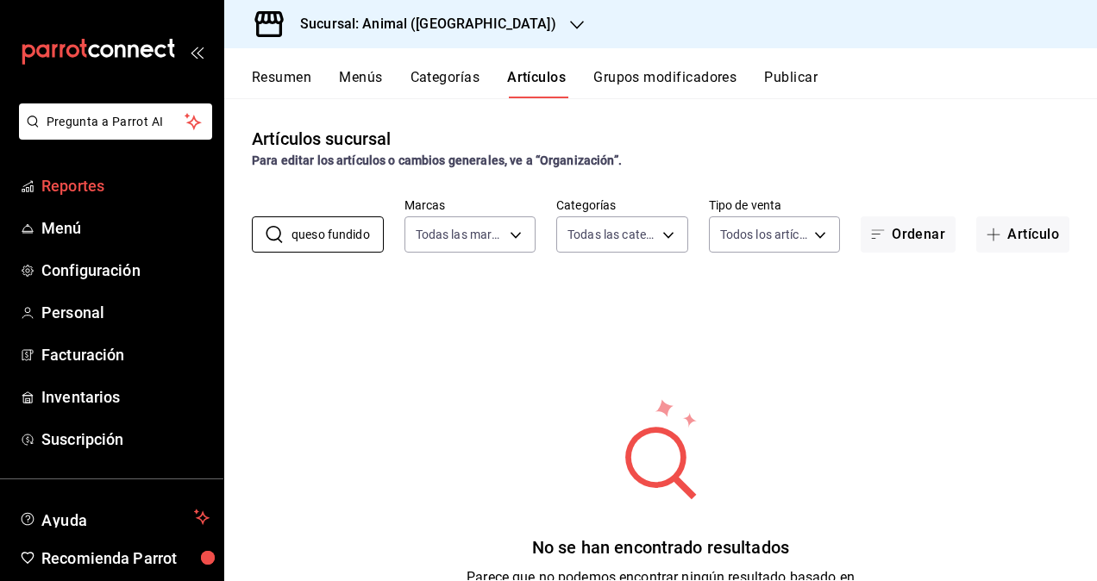
drag, startPoint x: 370, startPoint y: 236, endPoint x: 204, endPoint y: 185, distance: 174.3
click at [196, 195] on div "Pregunta a Parrot AI Reportes Menú Configuración Personal Facturación Inventari…" at bounding box center [548, 290] width 1097 height 581
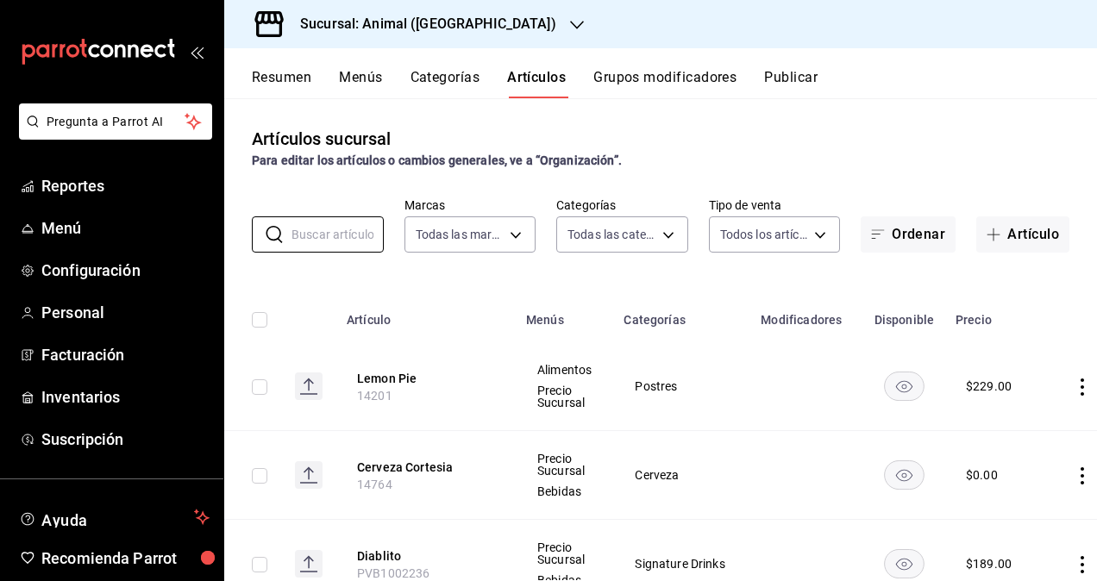
click at [422, 9] on div "Sucursal: Animal ([GEOGRAPHIC_DATA])" at bounding box center [414, 24] width 353 height 48
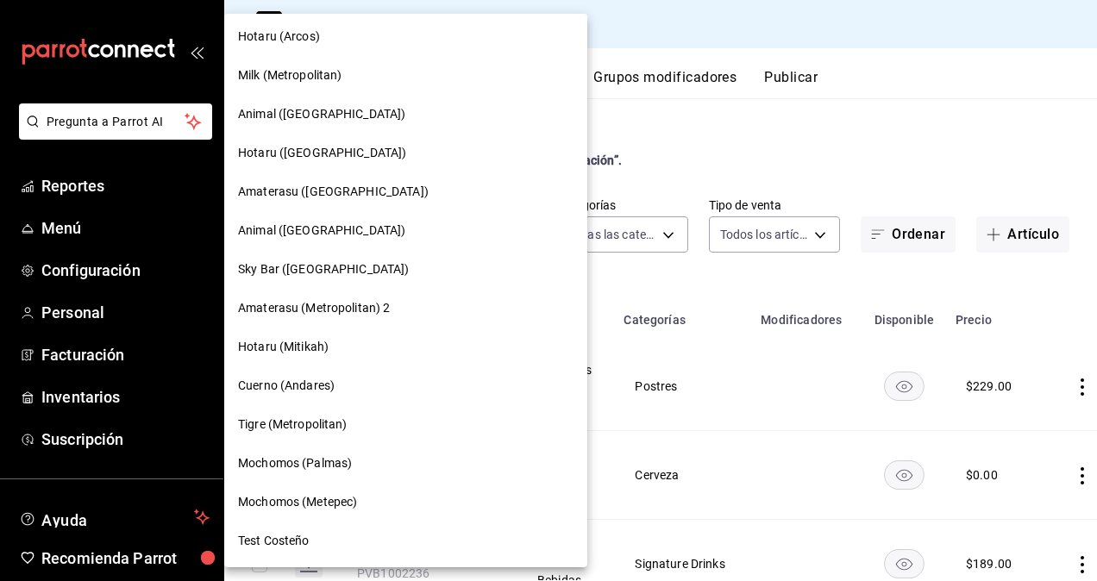
click at [311, 379] on span "Cuerno (Andares)" at bounding box center [286, 386] width 97 height 18
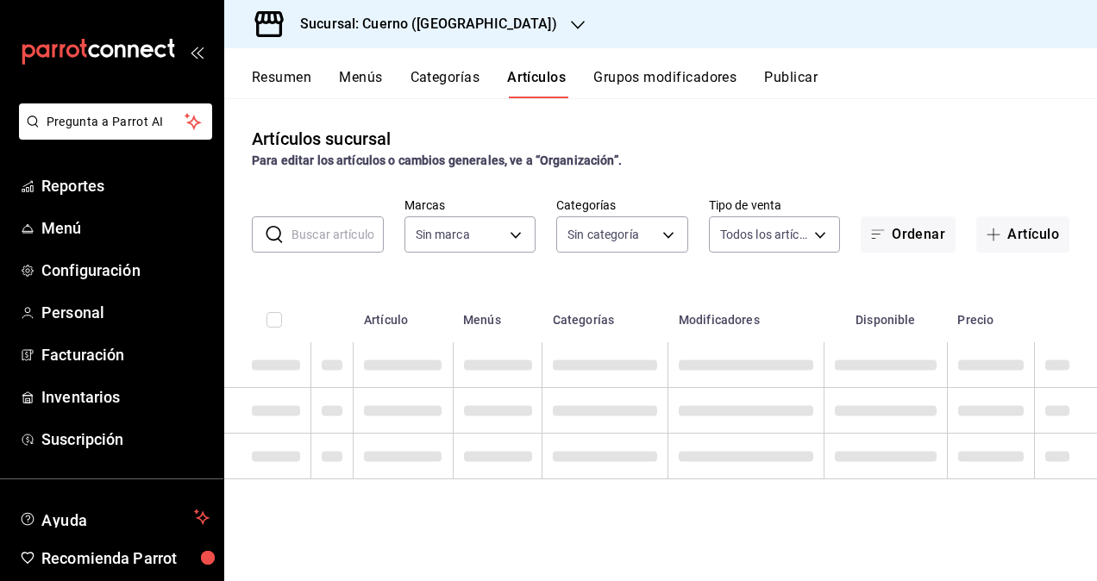
click at [300, 239] on input "text" at bounding box center [338, 234] width 92 height 35
type input "queso fundido"
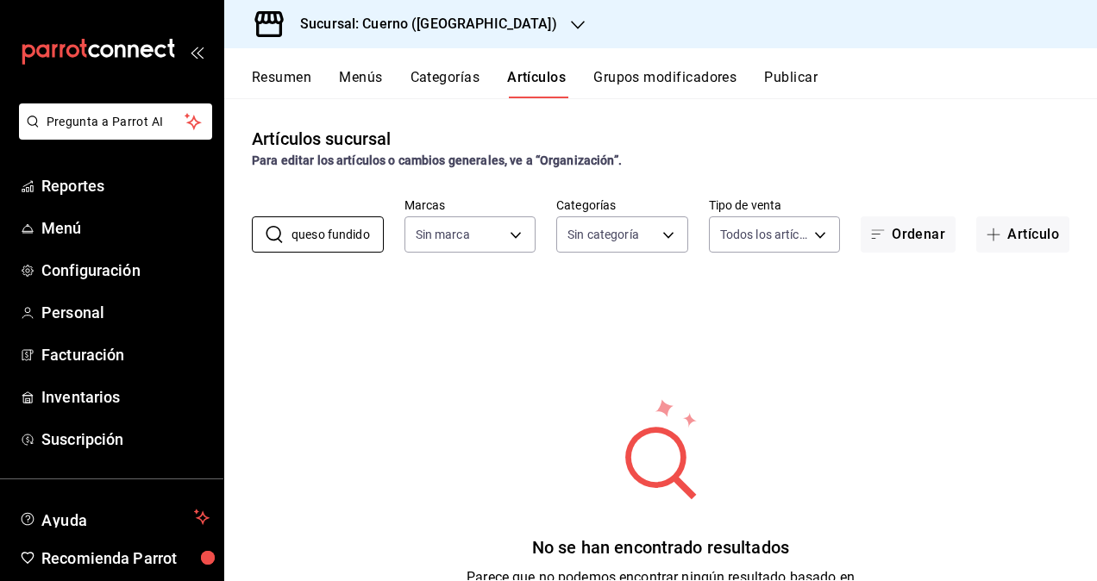
click at [440, 10] on div "Sucursal: Cuerno ([GEOGRAPHIC_DATA])" at bounding box center [415, 24] width 354 height 48
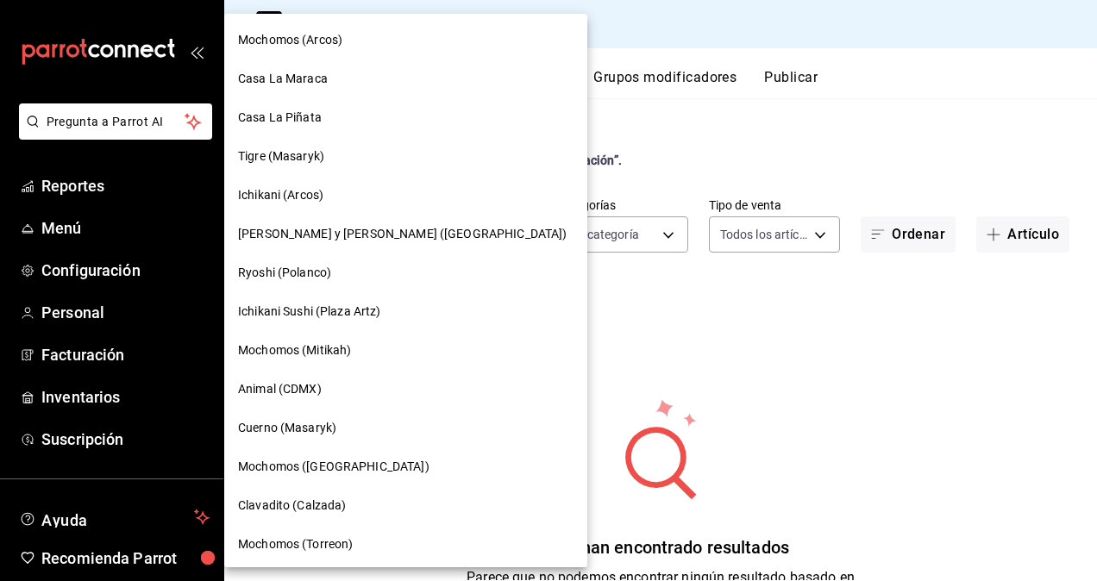
type input "c9e961b9-bc29-480f-a65c-324ff110f526"
click at [348, 248] on div "[PERSON_NAME] y [PERSON_NAME] ([GEOGRAPHIC_DATA])" at bounding box center [405, 234] width 363 height 39
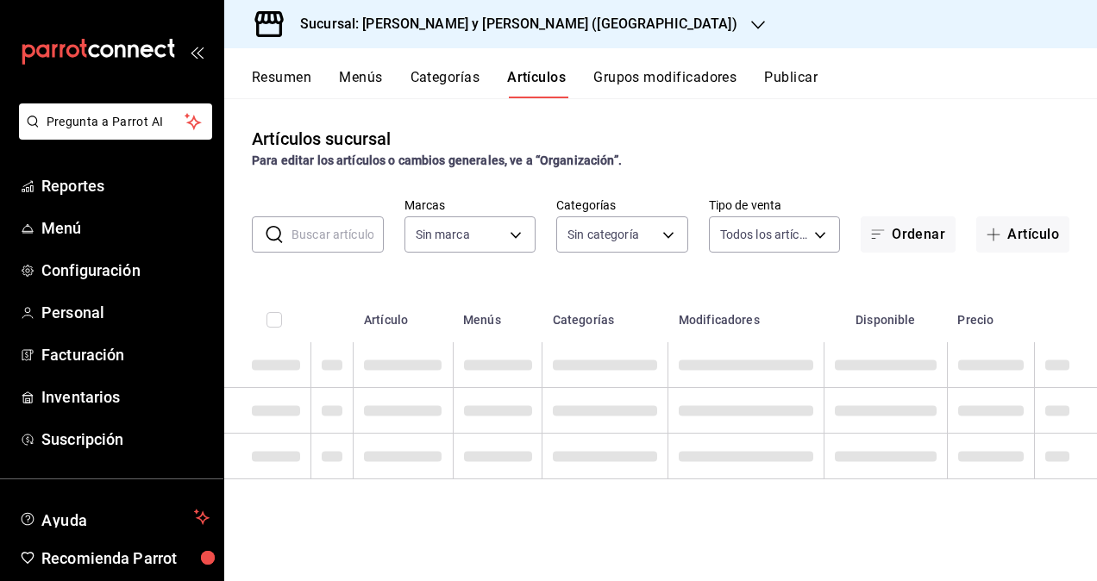
click at [324, 229] on input "text" at bounding box center [338, 234] width 92 height 35
type input "queso fundido"
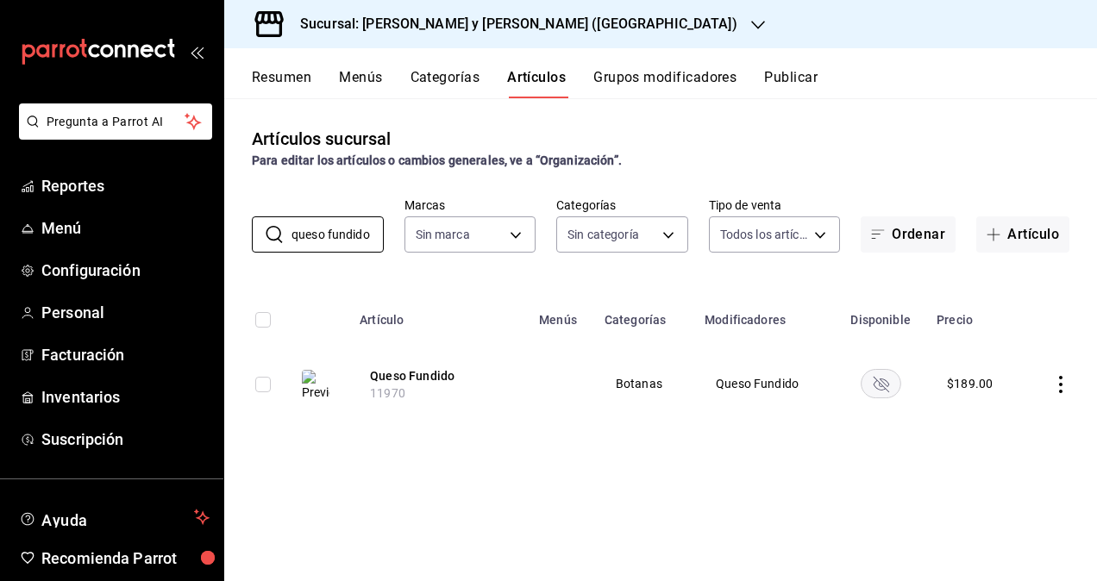
type input "5c4b5436-b9cd-4a1a-b4e8-85329c7394cf"
click at [412, 380] on button "Queso Fundido" at bounding box center [439, 375] width 138 height 17
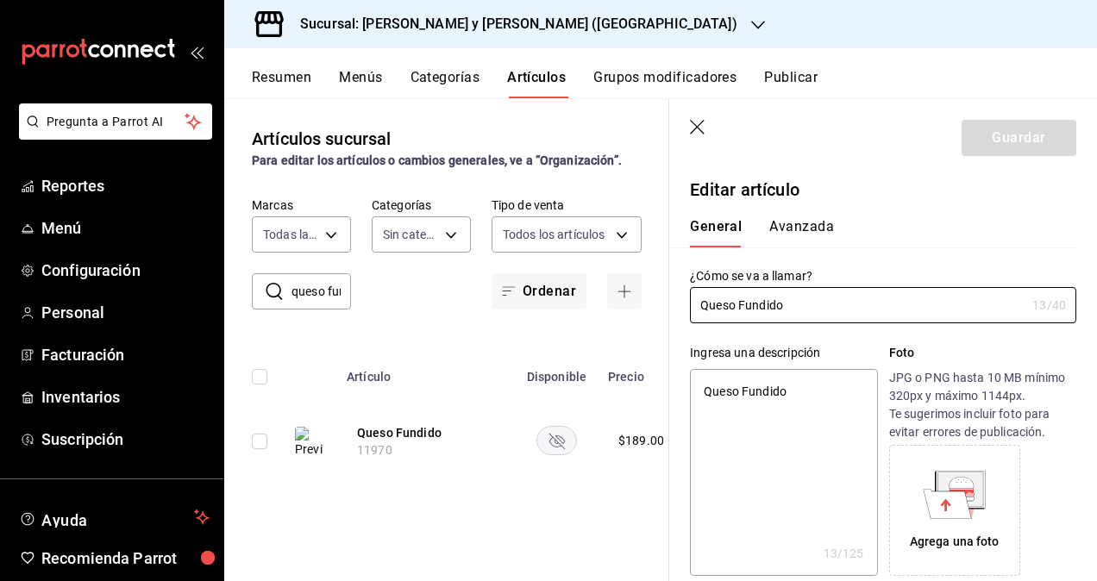
type textarea "x"
type input "$189.00"
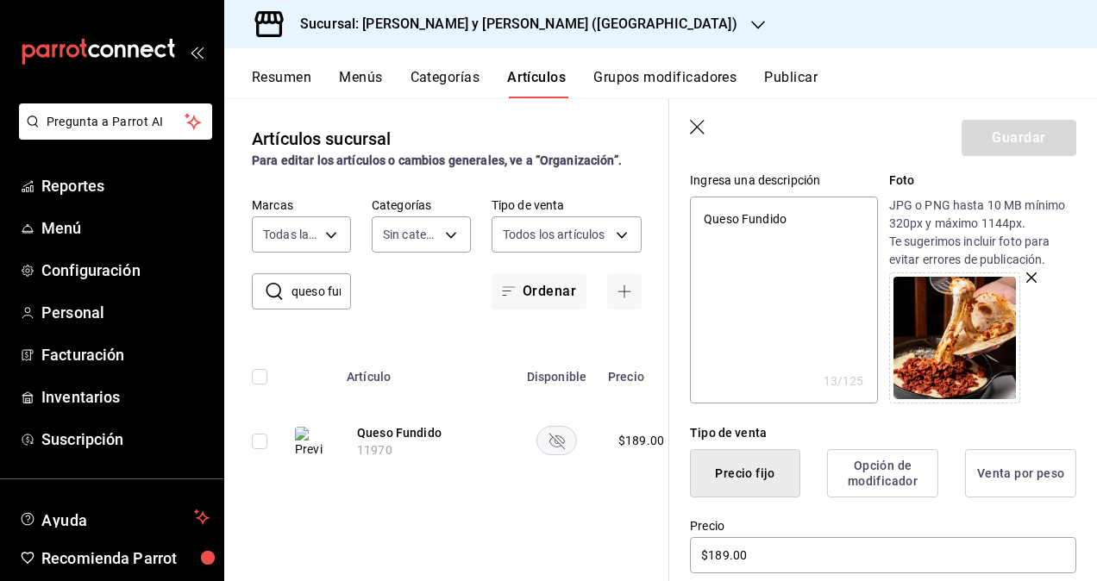
scroll to position [86, 0]
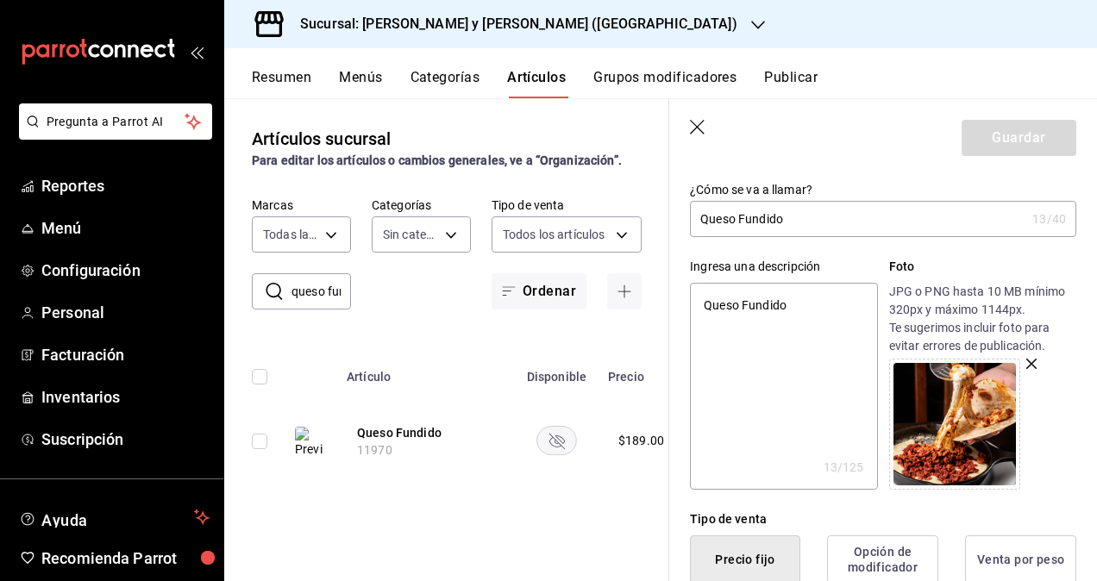
click at [976, 402] on img at bounding box center [955, 424] width 122 height 122
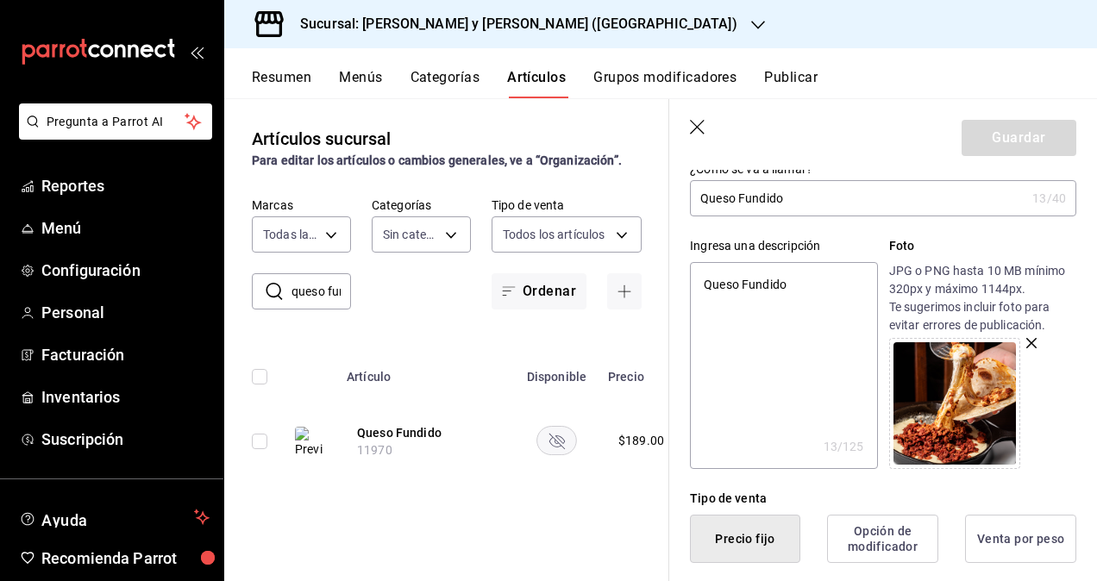
scroll to position [0, 0]
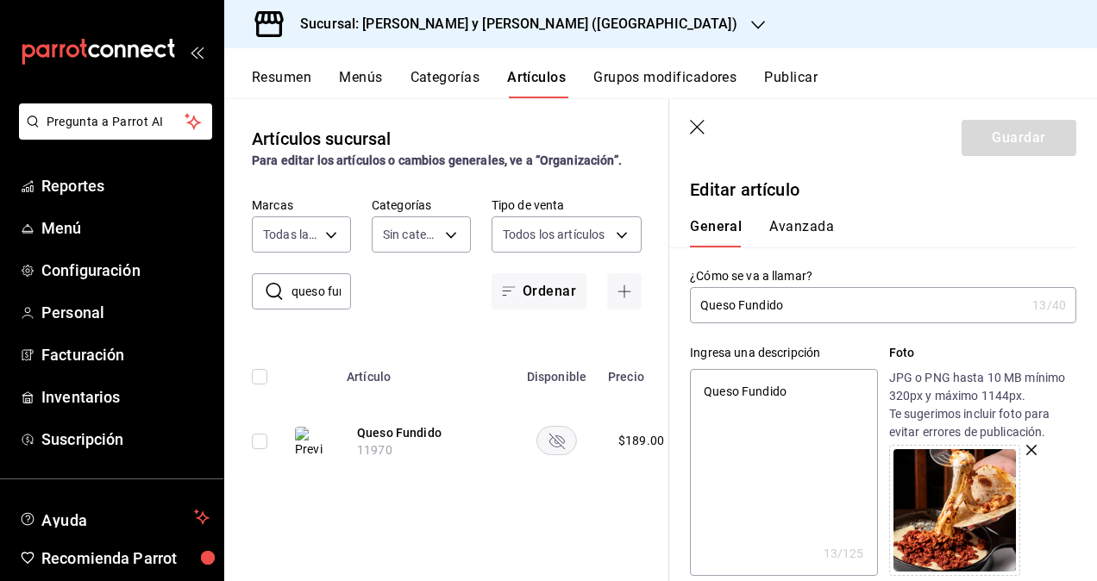
click at [700, 129] on icon "button" at bounding box center [697, 127] width 15 height 15
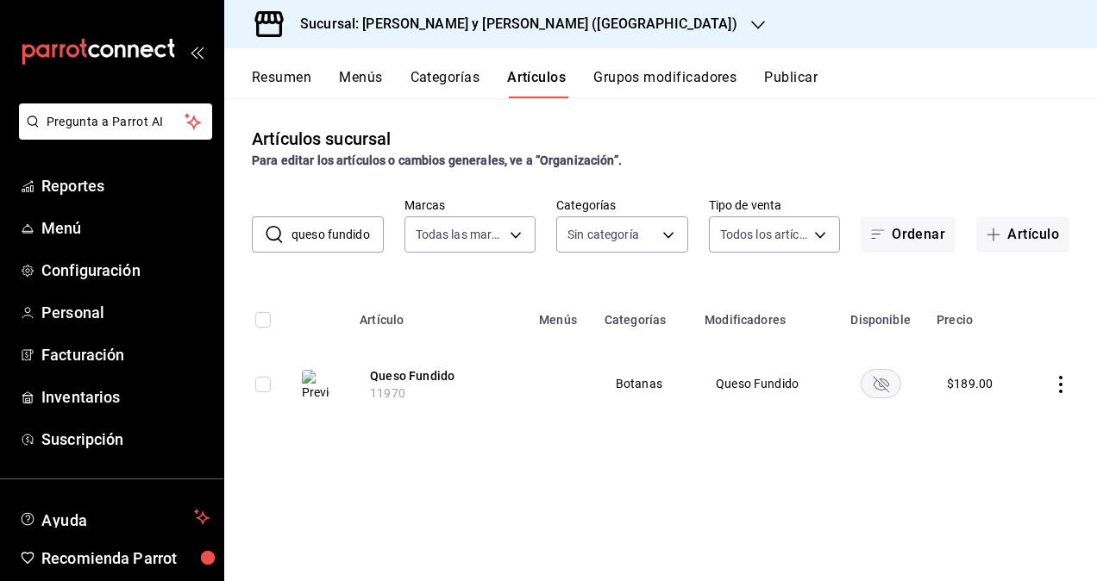
click at [392, 392] on span "11970" at bounding box center [387, 393] width 35 height 14
copy span "11970"
click at [364, 26] on h3 "Sucursal: [PERSON_NAME] y [PERSON_NAME] ([GEOGRAPHIC_DATA])" at bounding box center [511, 24] width 451 height 21
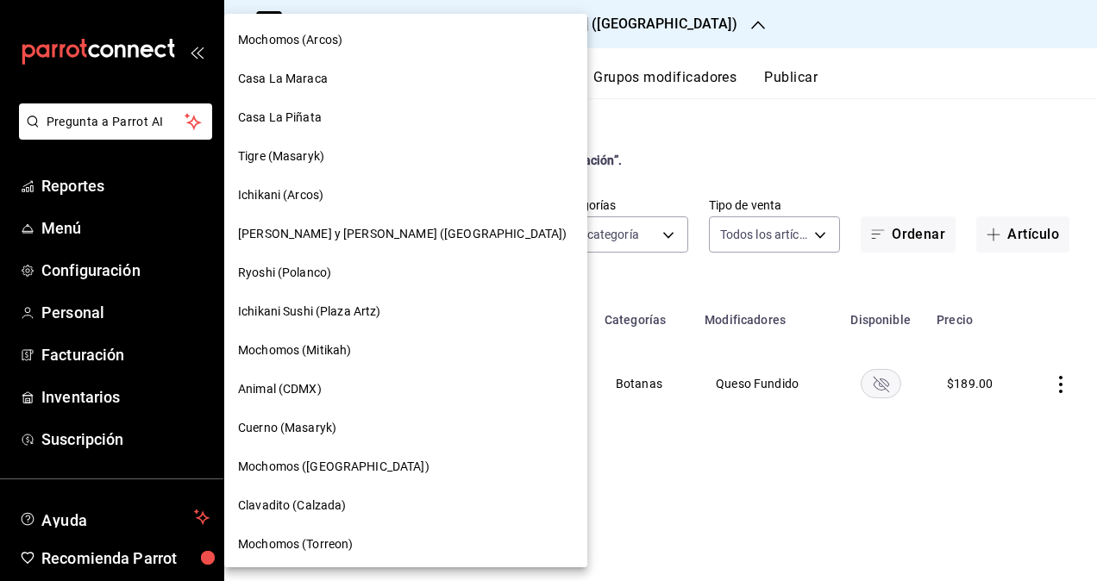
click at [306, 551] on span "Mochomos (Torreon)" at bounding box center [295, 545] width 115 height 18
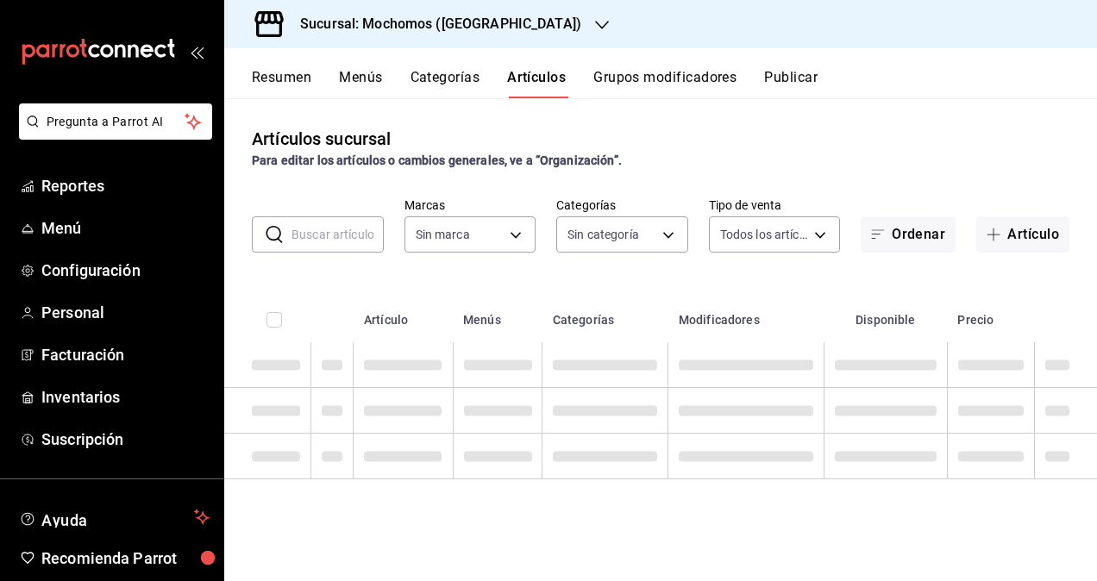
click at [347, 241] on input "text" at bounding box center [338, 234] width 92 height 35
type input "queso fundido"
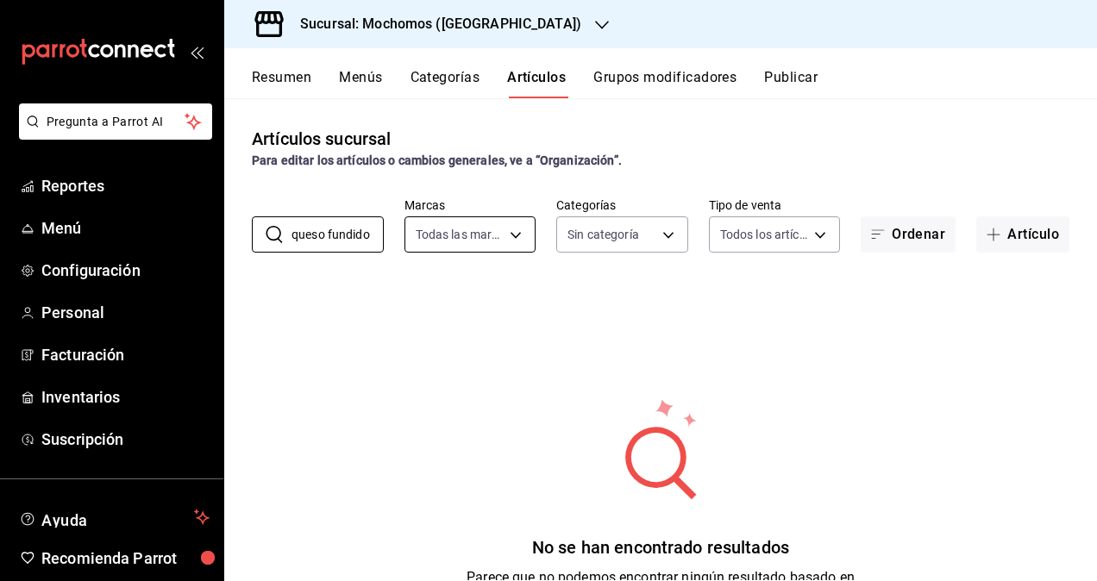
type input "c8544d00-0077-49dd-9e07-f6fffff65e49"
click at [368, 237] on input "queso fundido" at bounding box center [338, 234] width 92 height 35
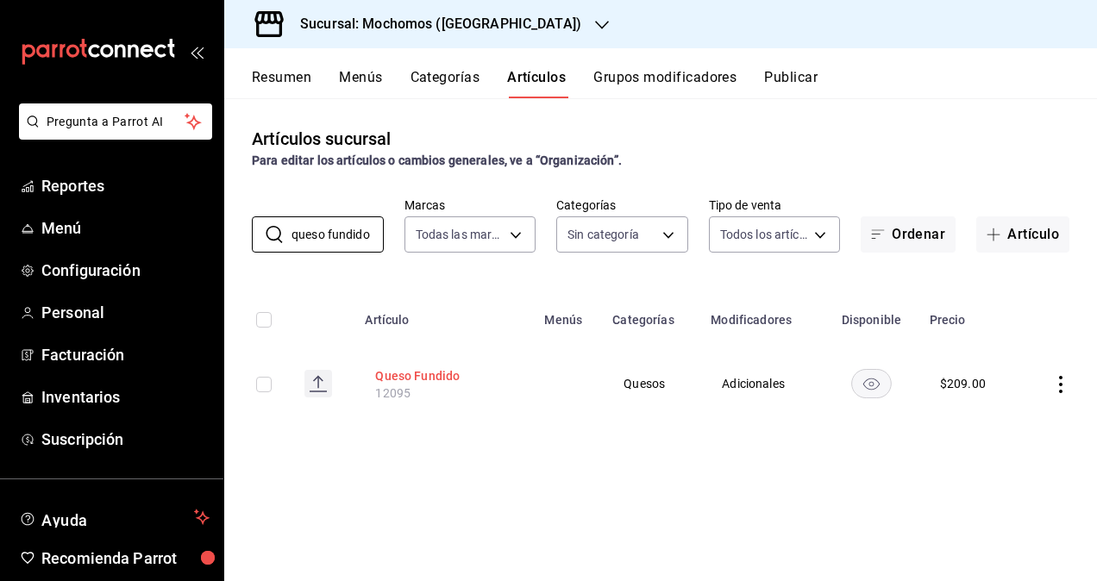
click at [438, 380] on button "Queso Fundido" at bounding box center [444, 375] width 138 height 17
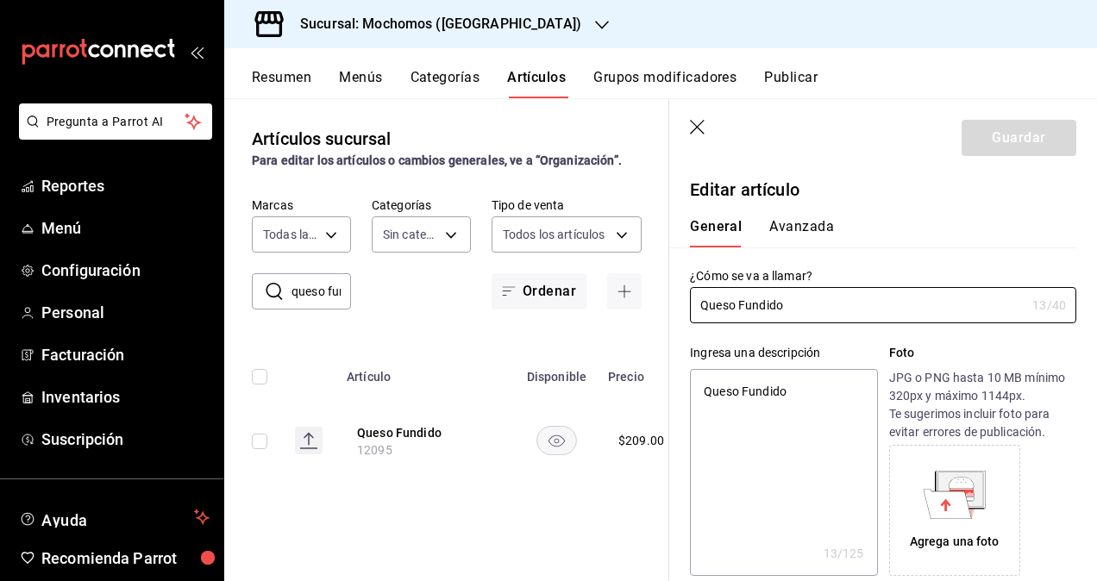
type textarea "x"
type input "$209.00"
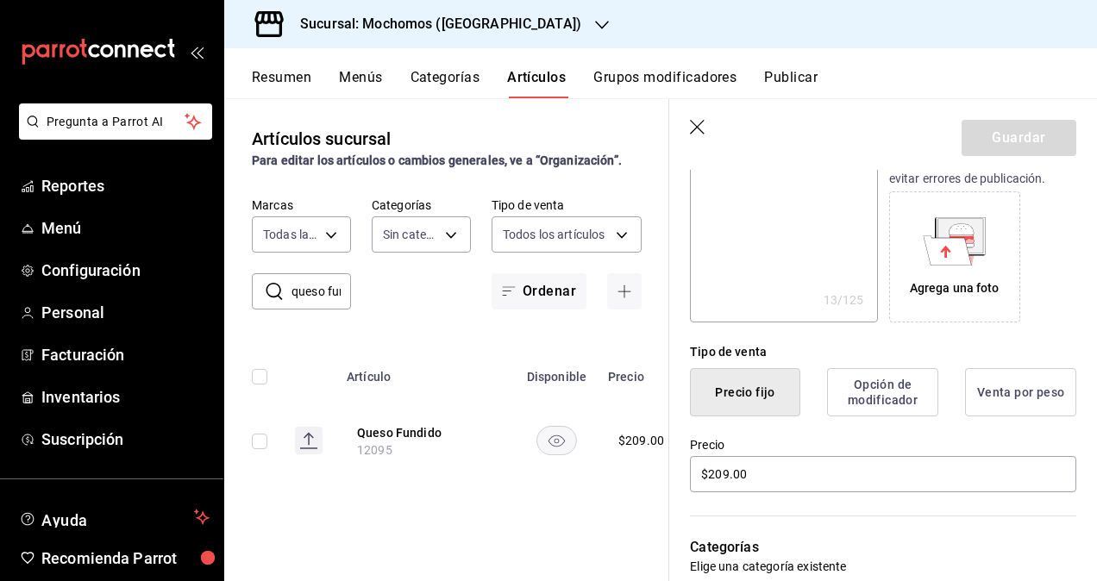
scroll to position [219, 0]
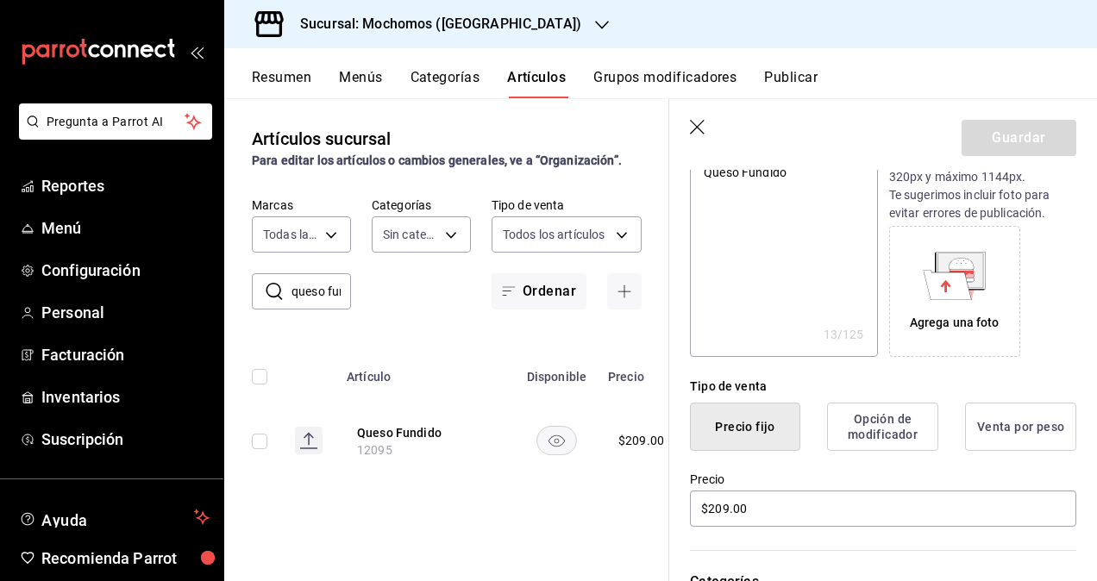
click at [694, 129] on icon "button" at bounding box center [697, 127] width 15 height 15
